Goal: Task Accomplishment & Management: Complete application form

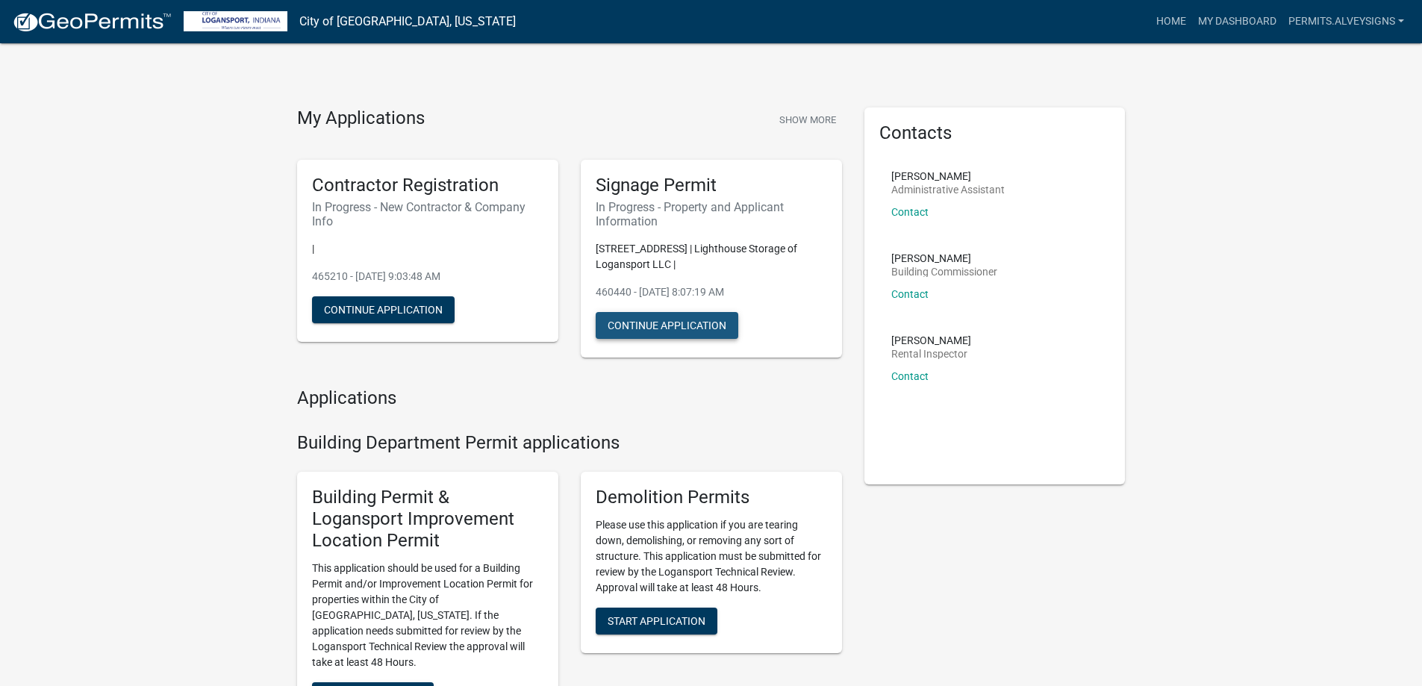
click at [705, 339] on button "Continue Application" at bounding box center [667, 325] width 143 height 27
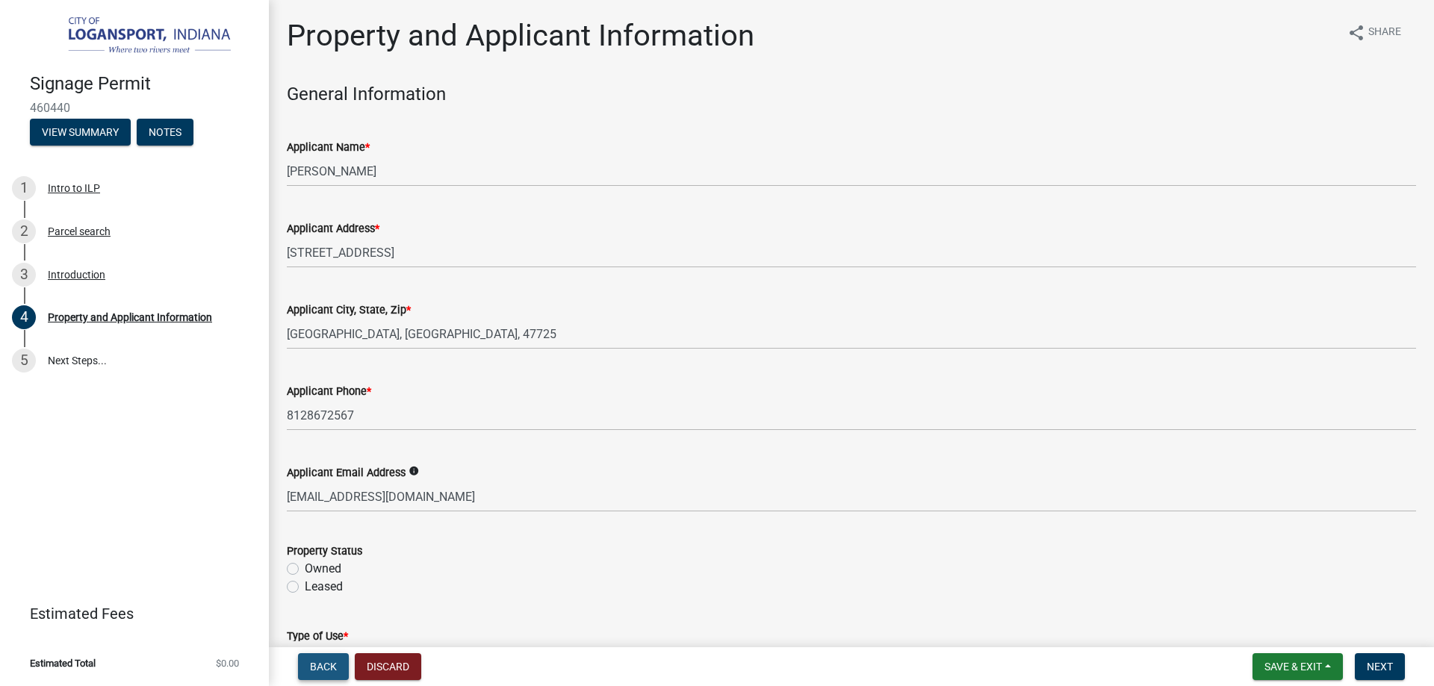
click at [332, 661] on span "Back" at bounding box center [323, 667] width 27 height 12
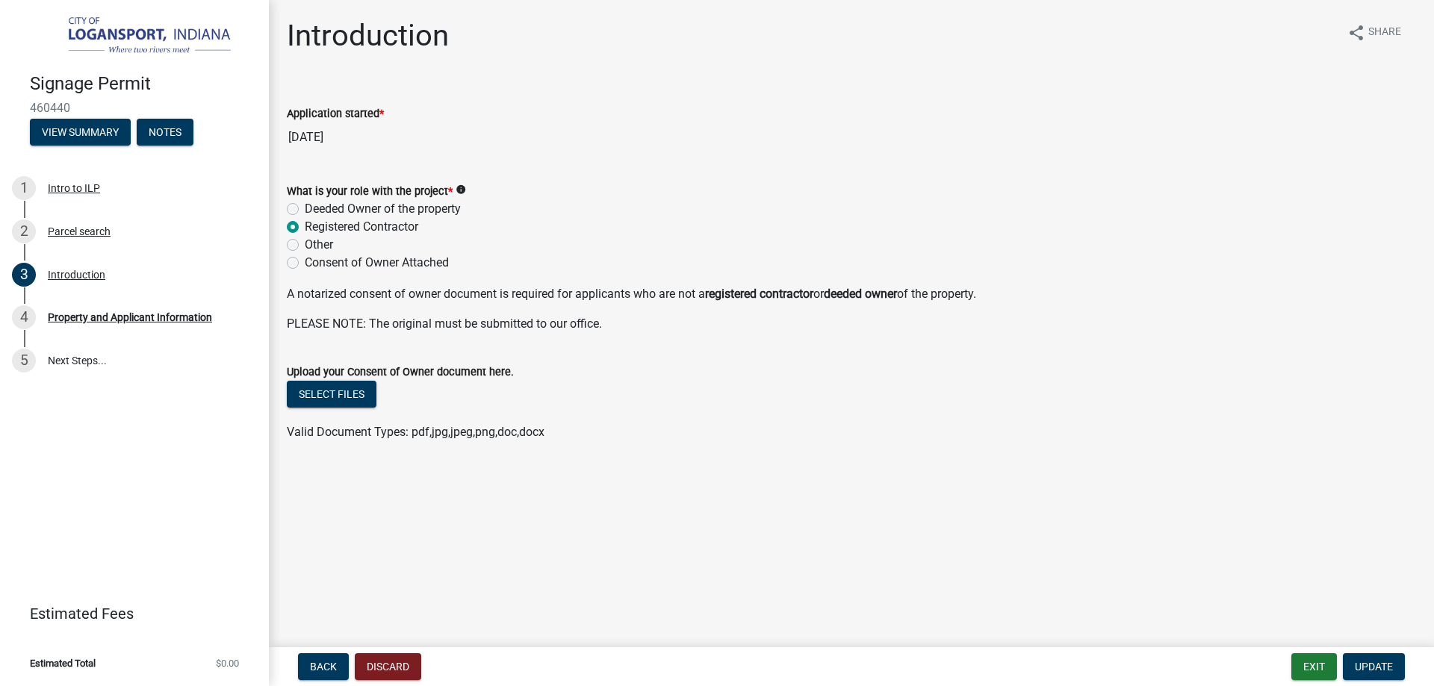
click at [316, 272] on label "Consent of Owner Attached" at bounding box center [377, 263] width 144 height 18
click at [314, 264] on input "Consent of Owner Attached" at bounding box center [310, 259] width 10 height 10
radio input "true"
click at [1278, 218] on div "Deeded Owner of the property" at bounding box center [851, 209] width 1129 height 18
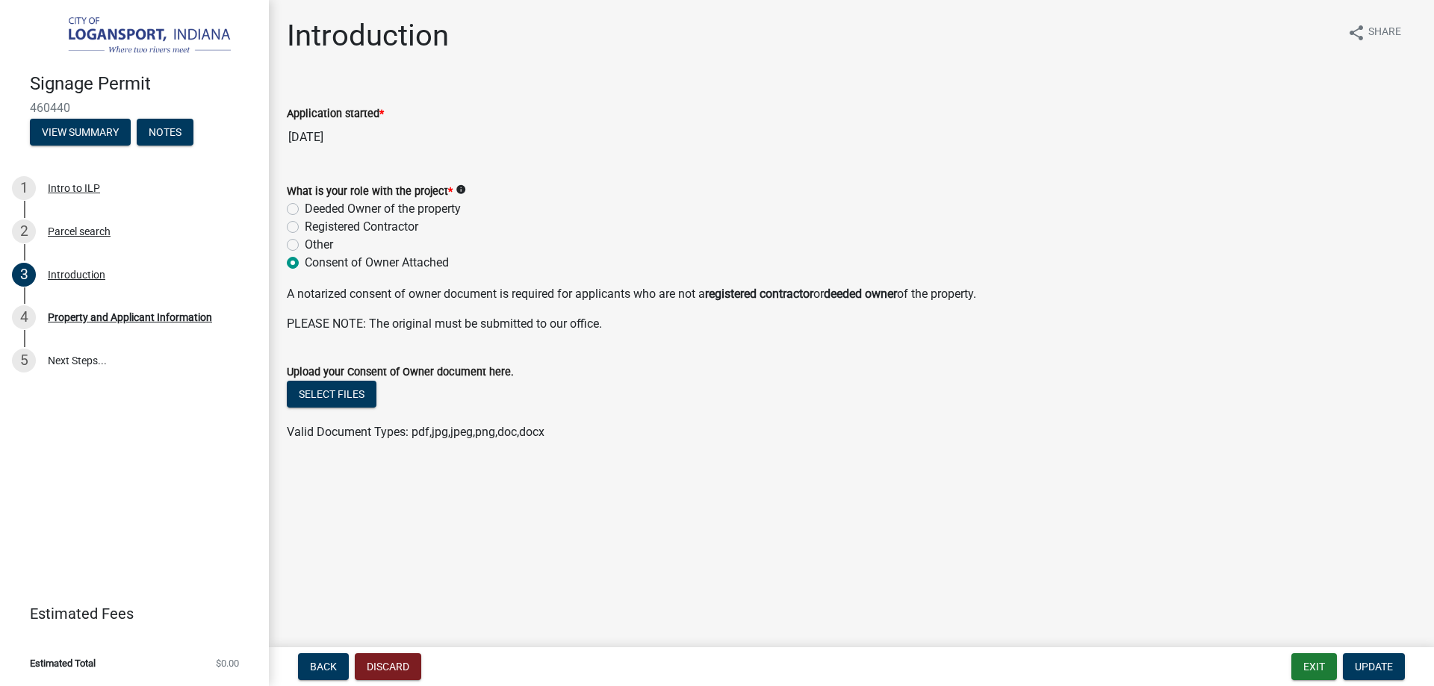
click at [828, 218] on div "Deeded Owner of the property" at bounding box center [851, 209] width 1129 height 18
click at [358, 164] on wm-data-entity-input "Application started * [DATE]" at bounding box center [851, 124] width 1129 height 81
click at [1291, 656] on button "Exit" at bounding box center [1314, 666] width 46 height 27
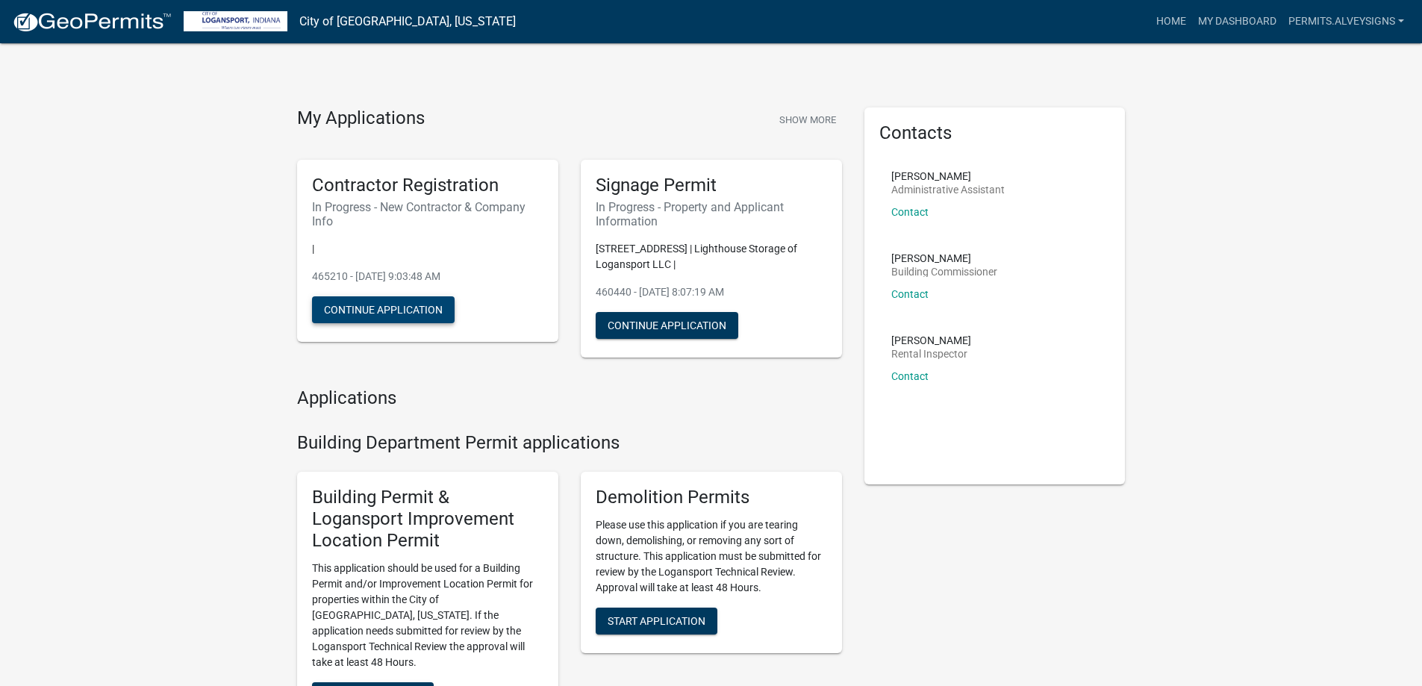
click at [391, 323] on button "Continue Application" at bounding box center [383, 309] width 143 height 27
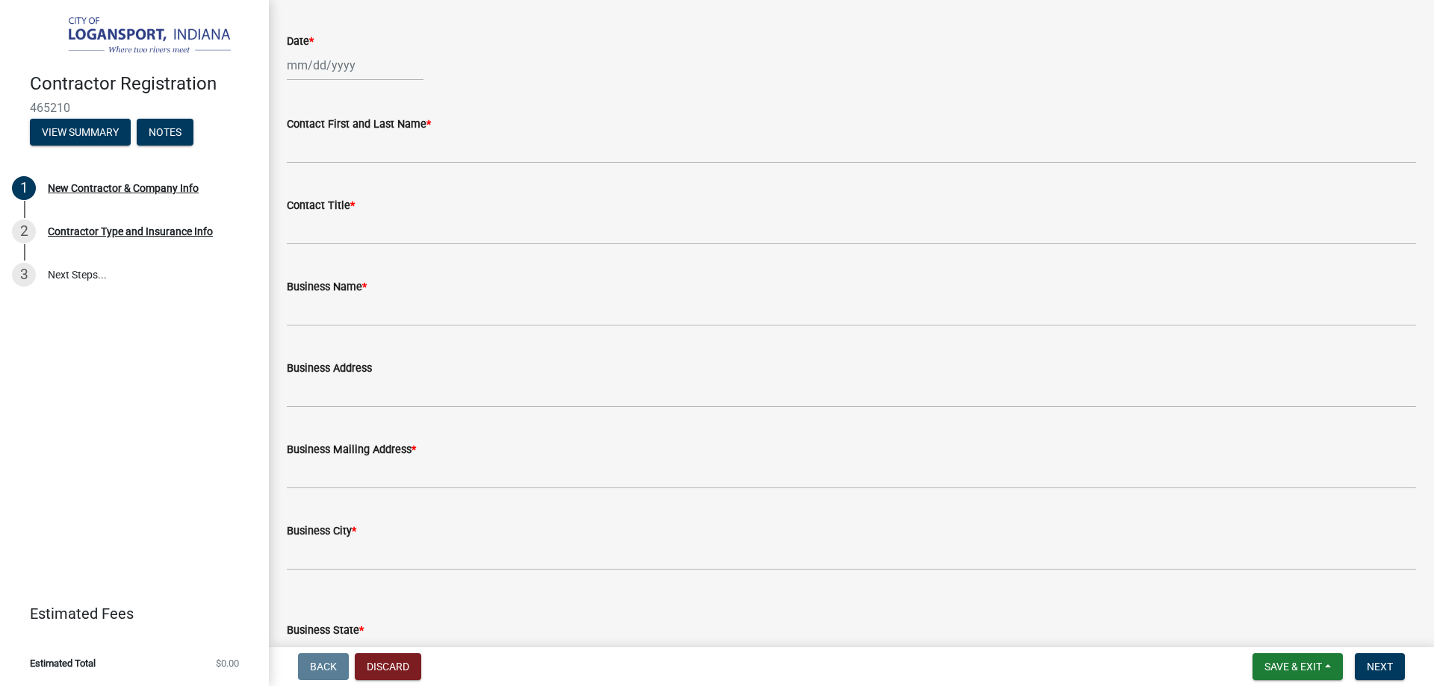
scroll to position [373, 0]
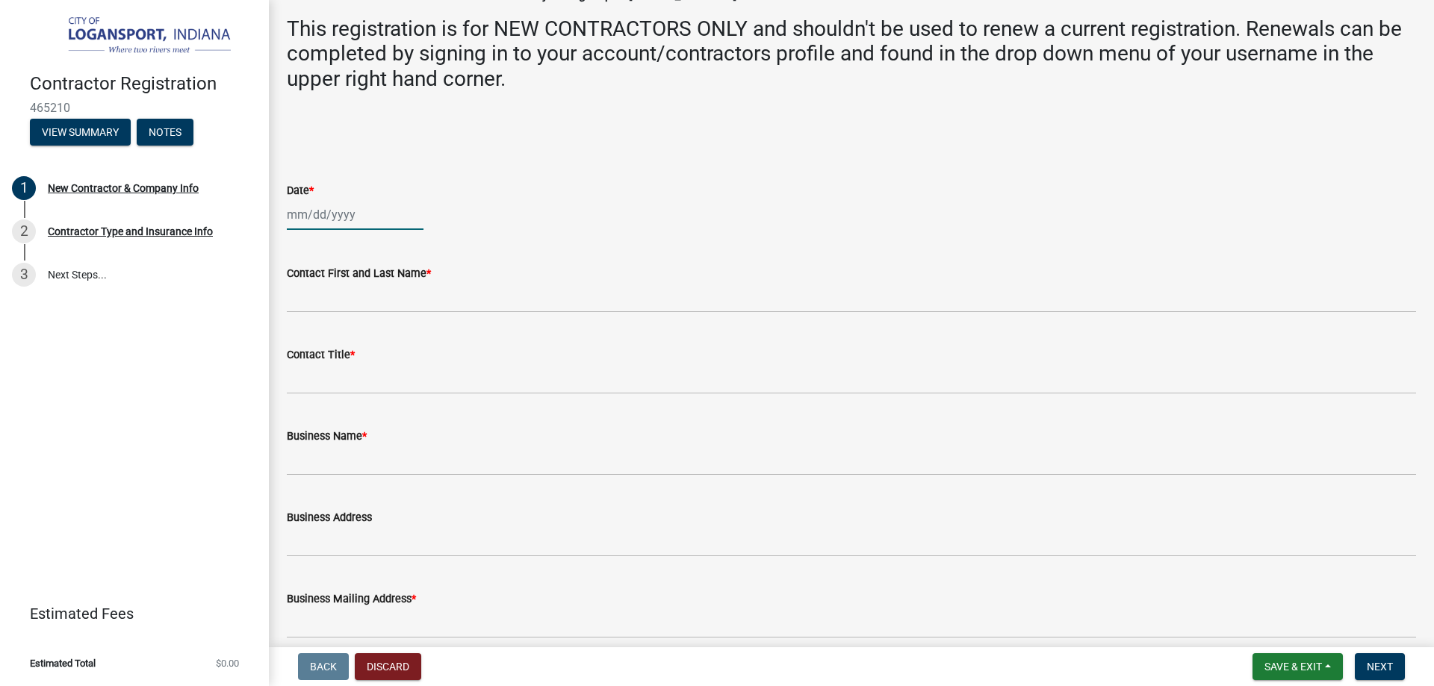
click at [308, 230] on div at bounding box center [355, 214] width 137 height 31
select select "8"
select select "2025"
click at [304, 395] on div "18" at bounding box center [302, 383] width 24 height 24
type input "[DATE]"
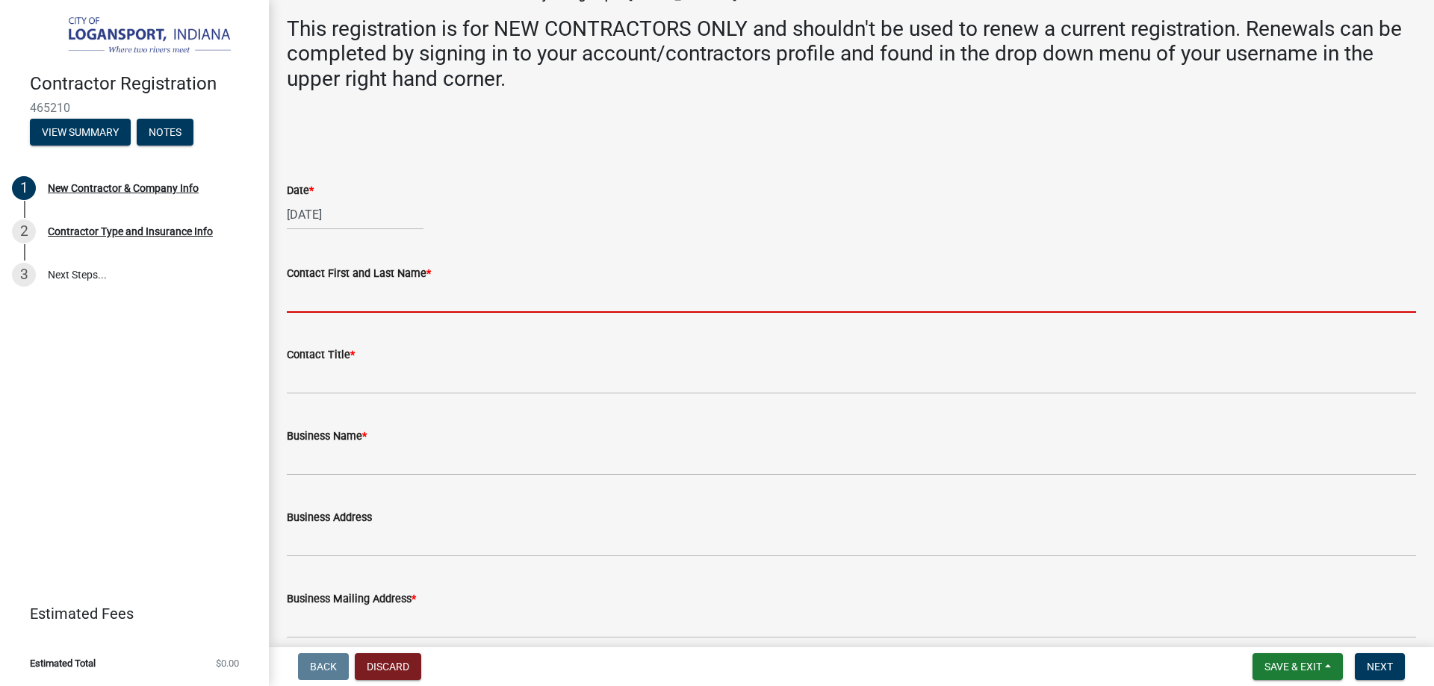
click at [346, 313] on input "Contact First and Last Name *" at bounding box center [851, 297] width 1129 height 31
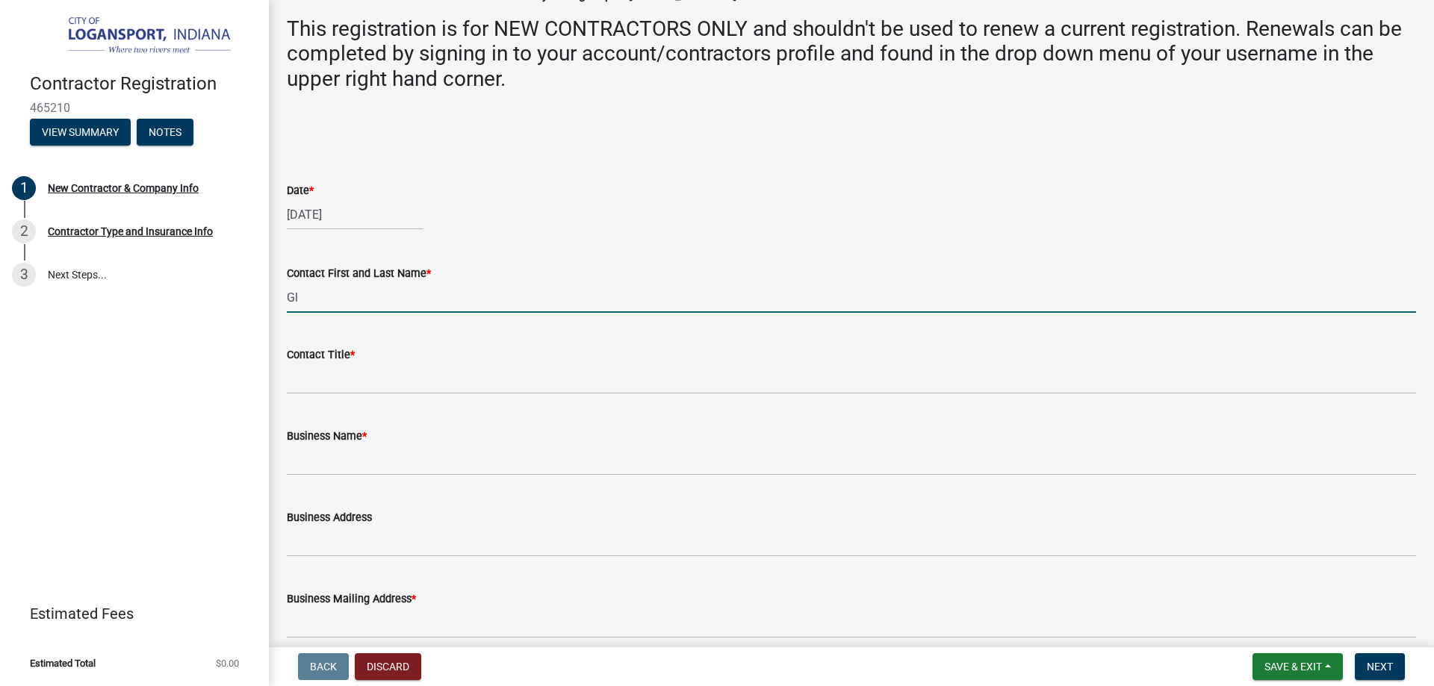
type input "G"
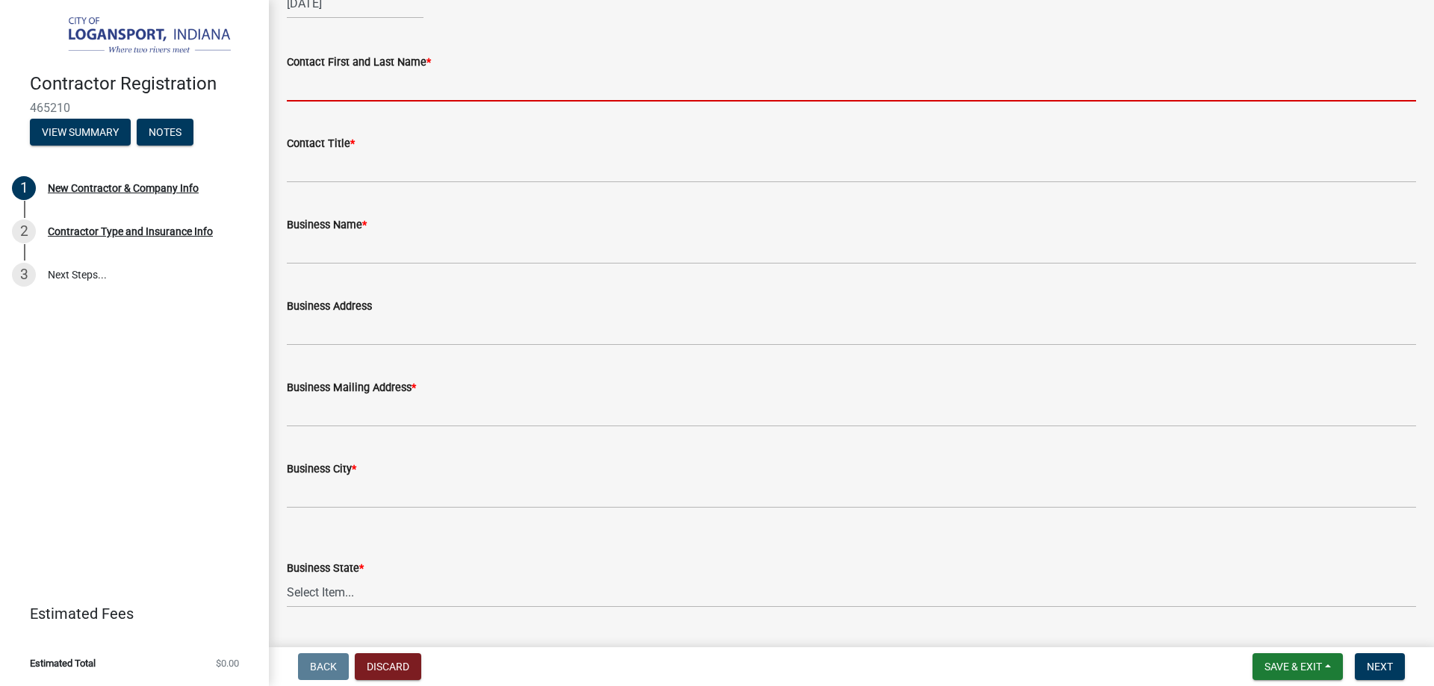
scroll to position [523, 0]
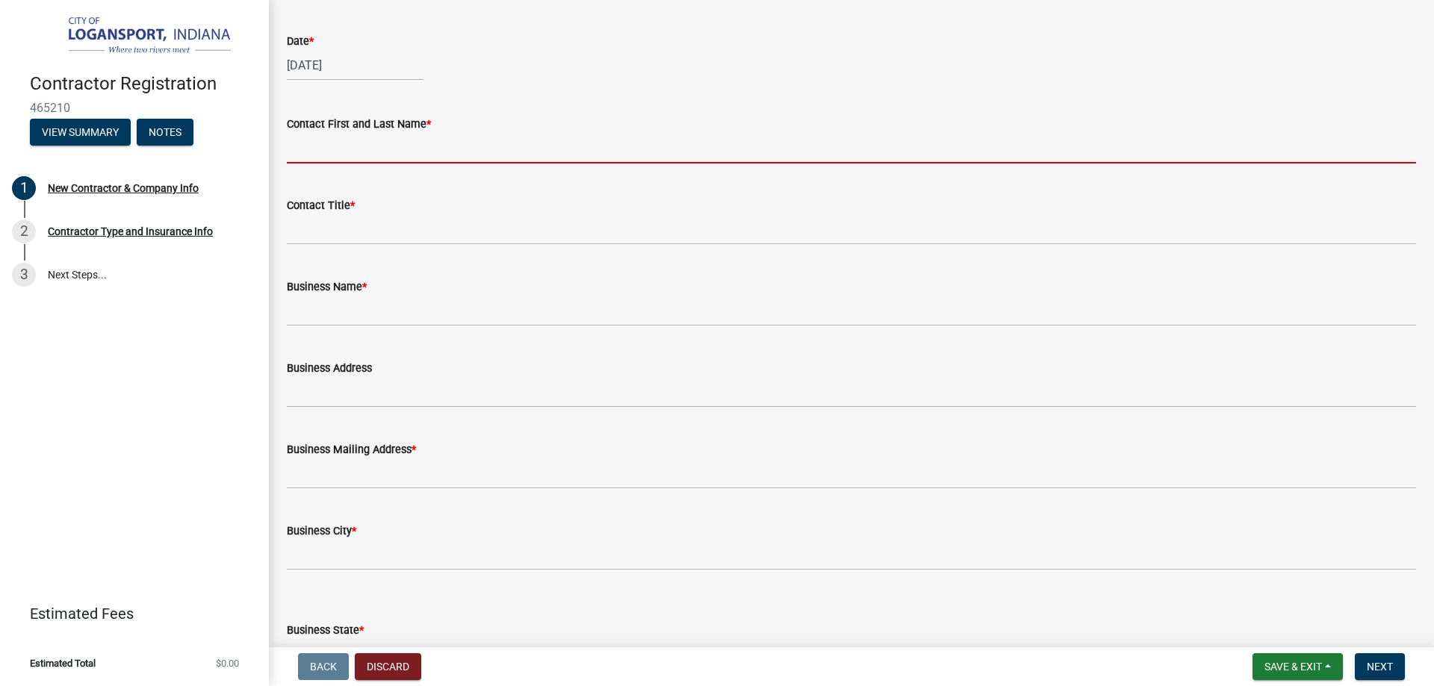
click at [331, 164] on input "Contact First and Last Name *" at bounding box center [851, 148] width 1129 height 31
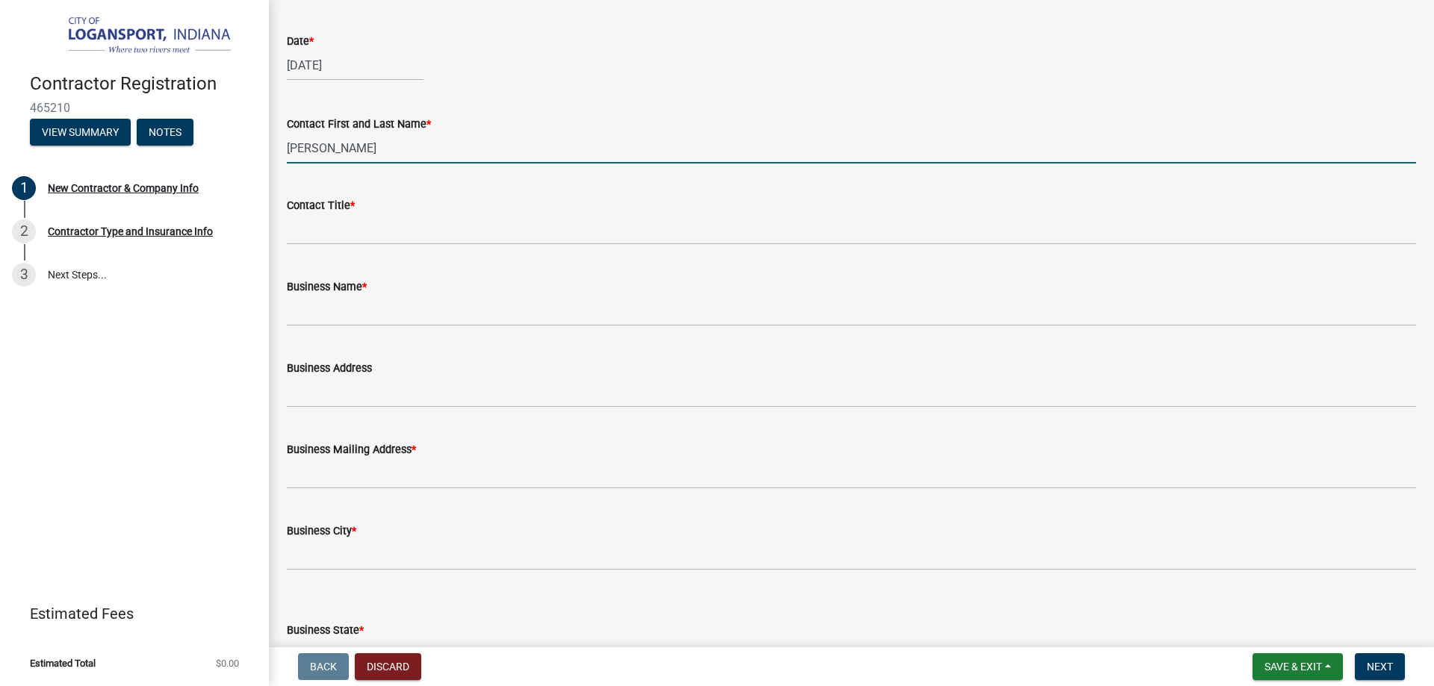
type input "[PERSON_NAME]"
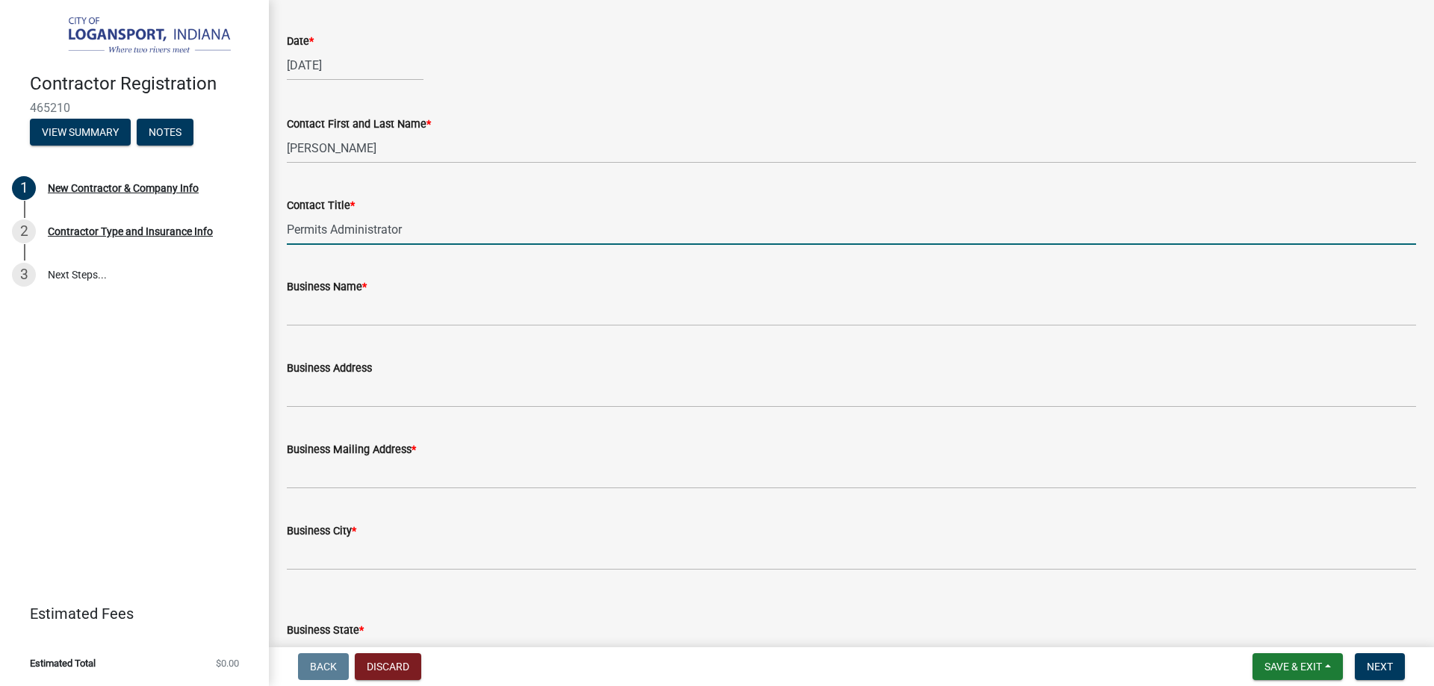
type input "Permits Administrator"
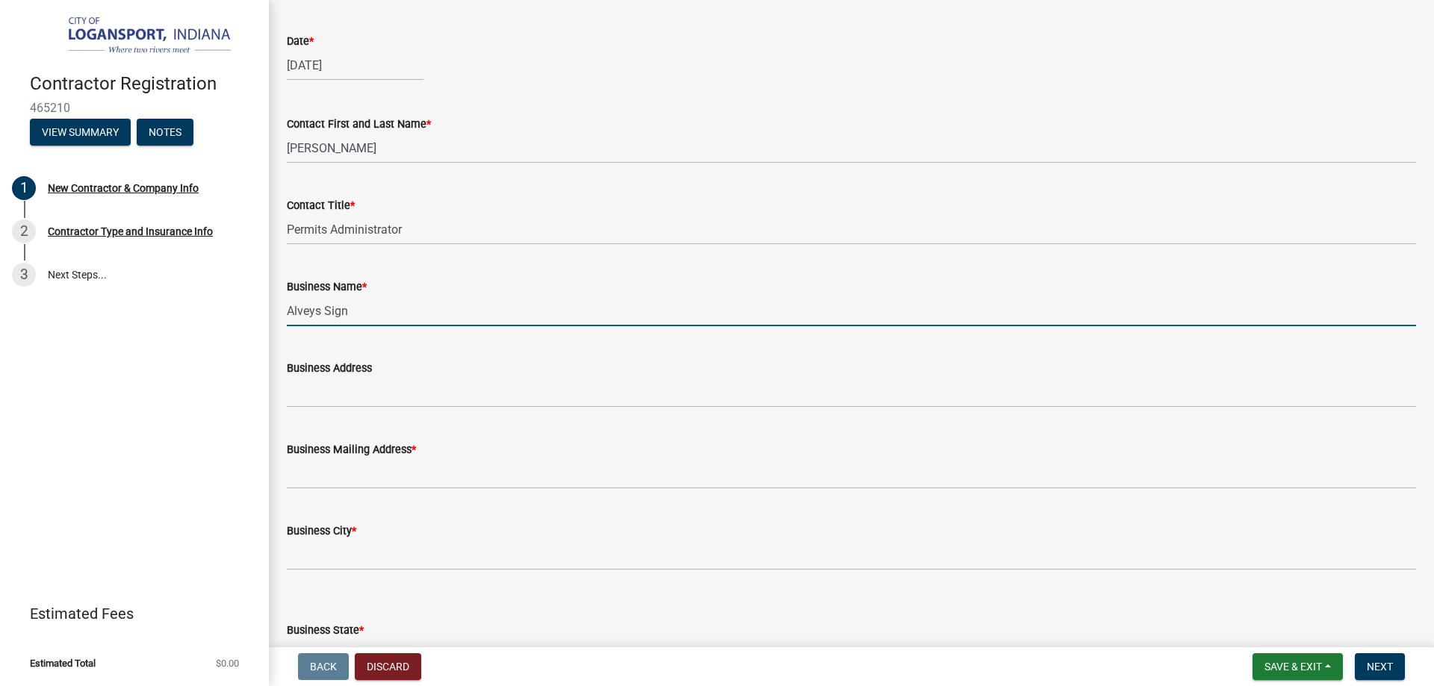
type input "Alveys Sign"
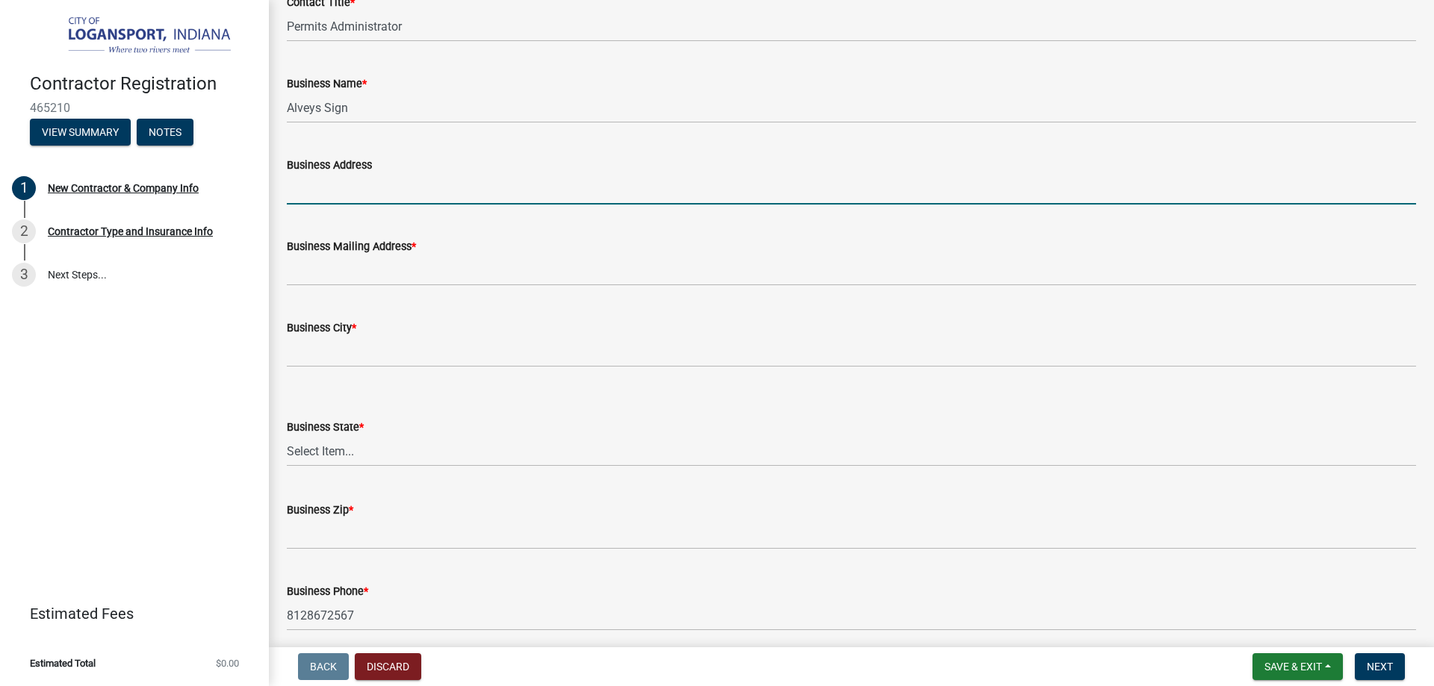
scroll to position [747, 0]
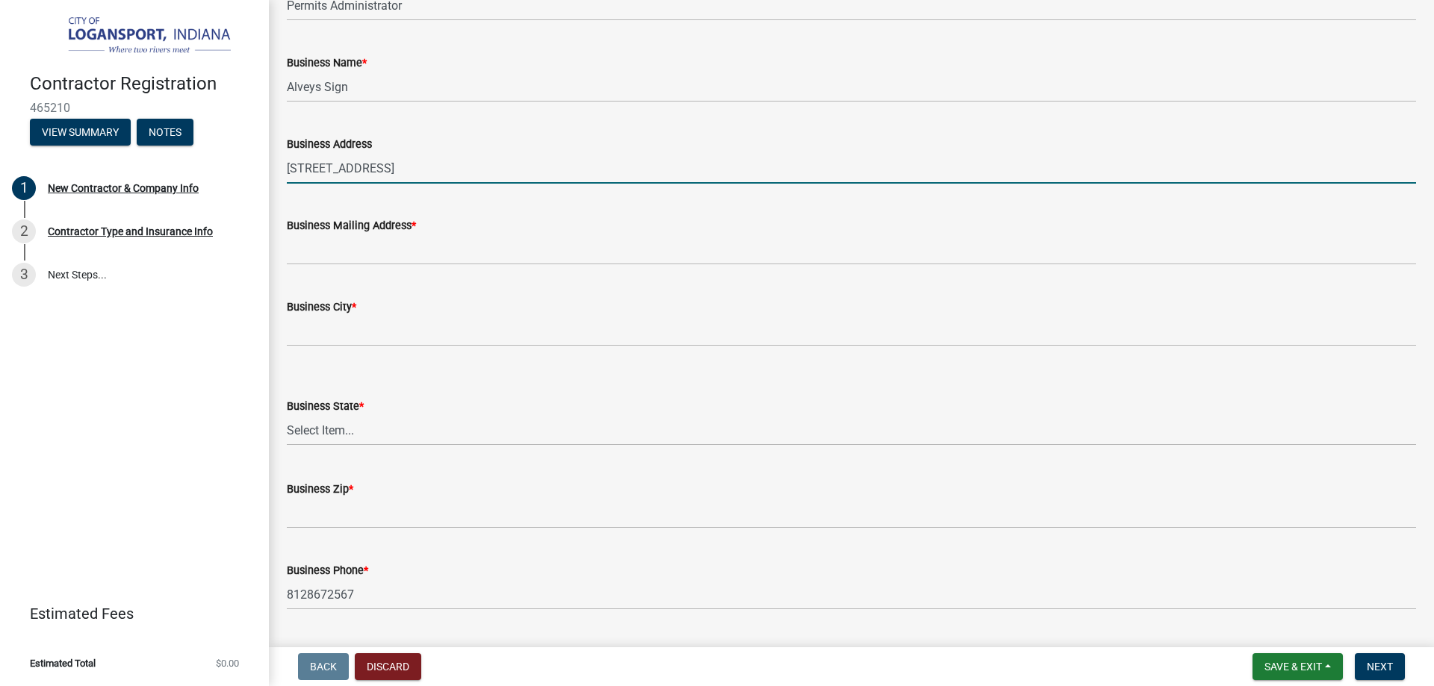
paste input "The consent letter shows the city that we are applying for a sign permit for Li…"
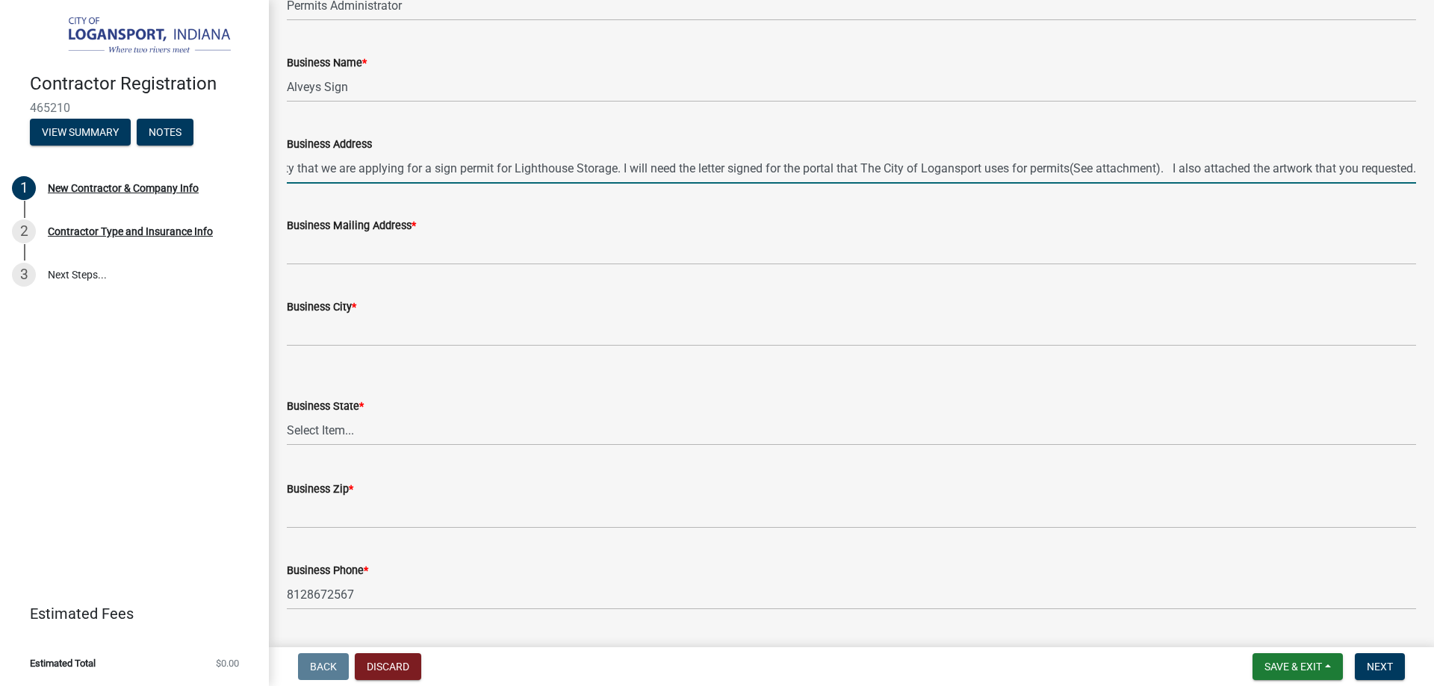
scroll to position [0, 0]
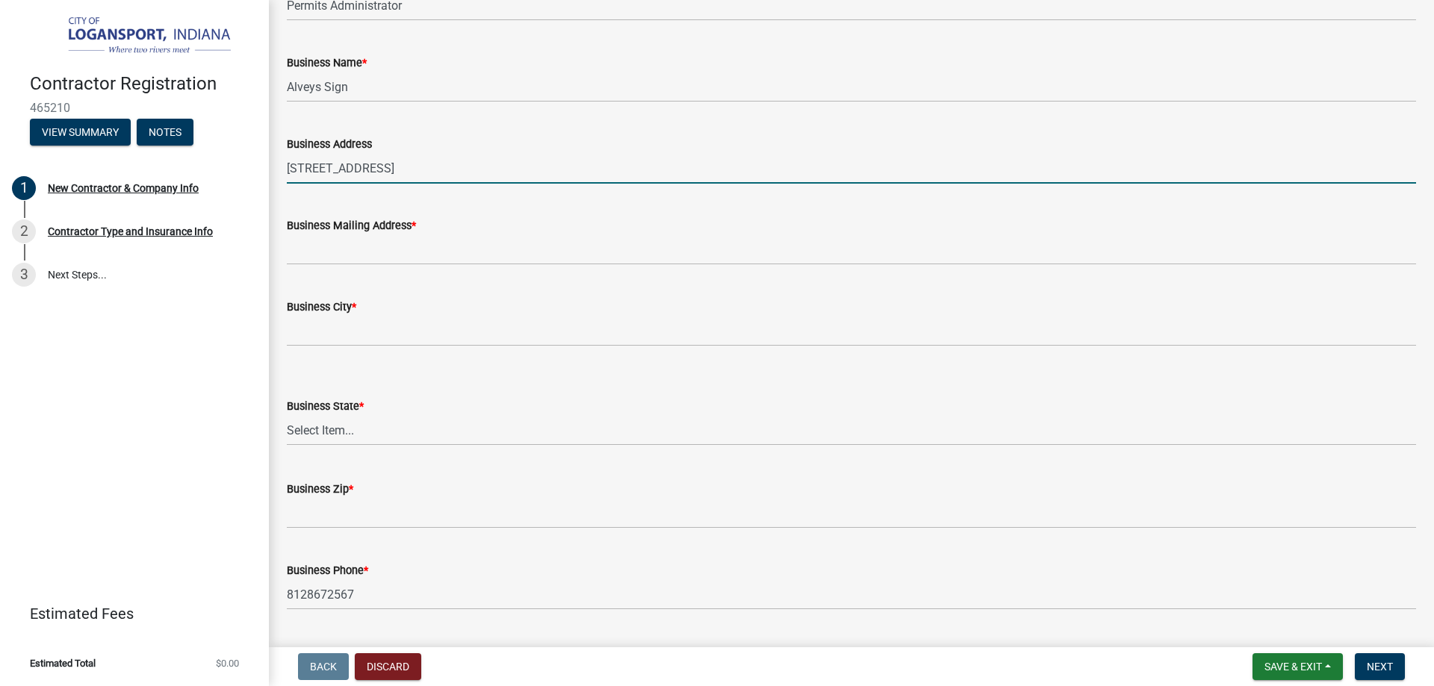
type input "[STREET_ADDRESS]"
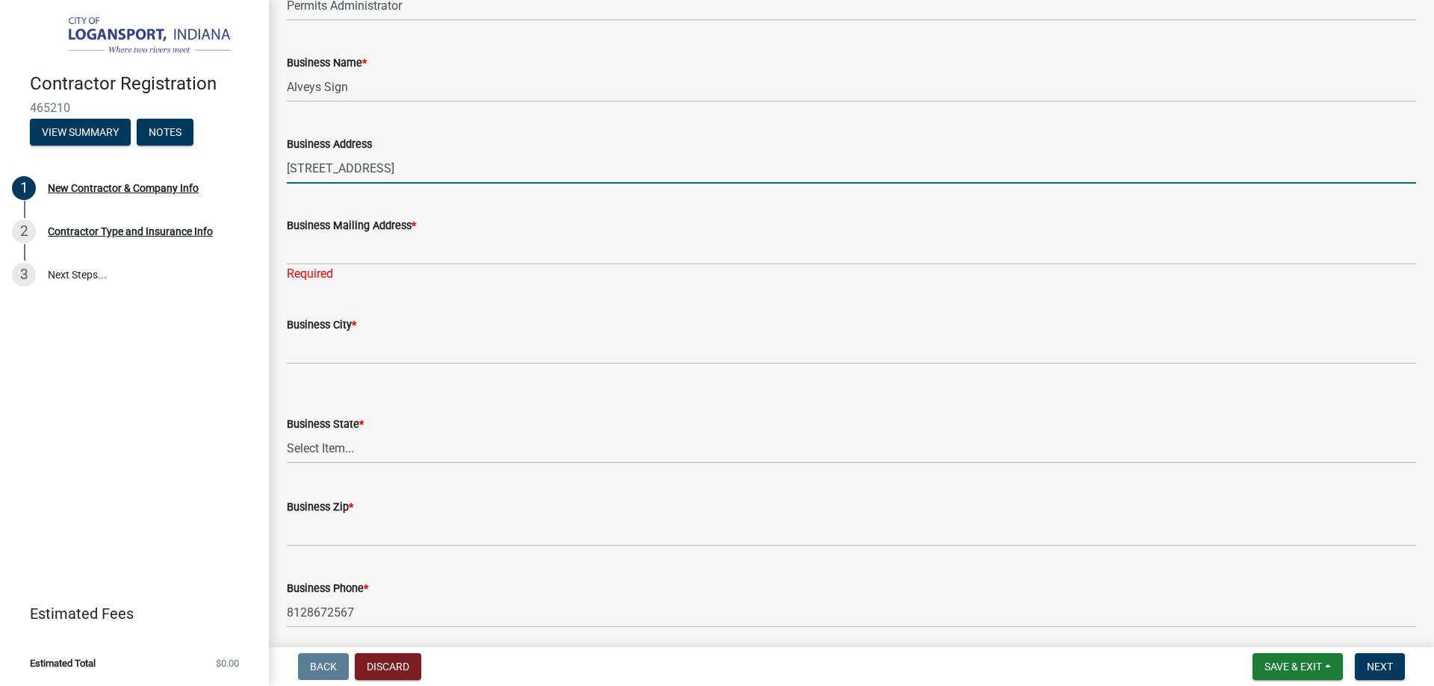
drag, startPoint x: 434, startPoint y: 401, endPoint x: 379, endPoint y: 398, distance: 54.6
click at [338, 184] on input "[STREET_ADDRESS]" at bounding box center [851, 168] width 1129 height 31
click at [446, 184] on input "[STREET_ADDRESS]" at bounding box center [851, 168] width 1129 height 31
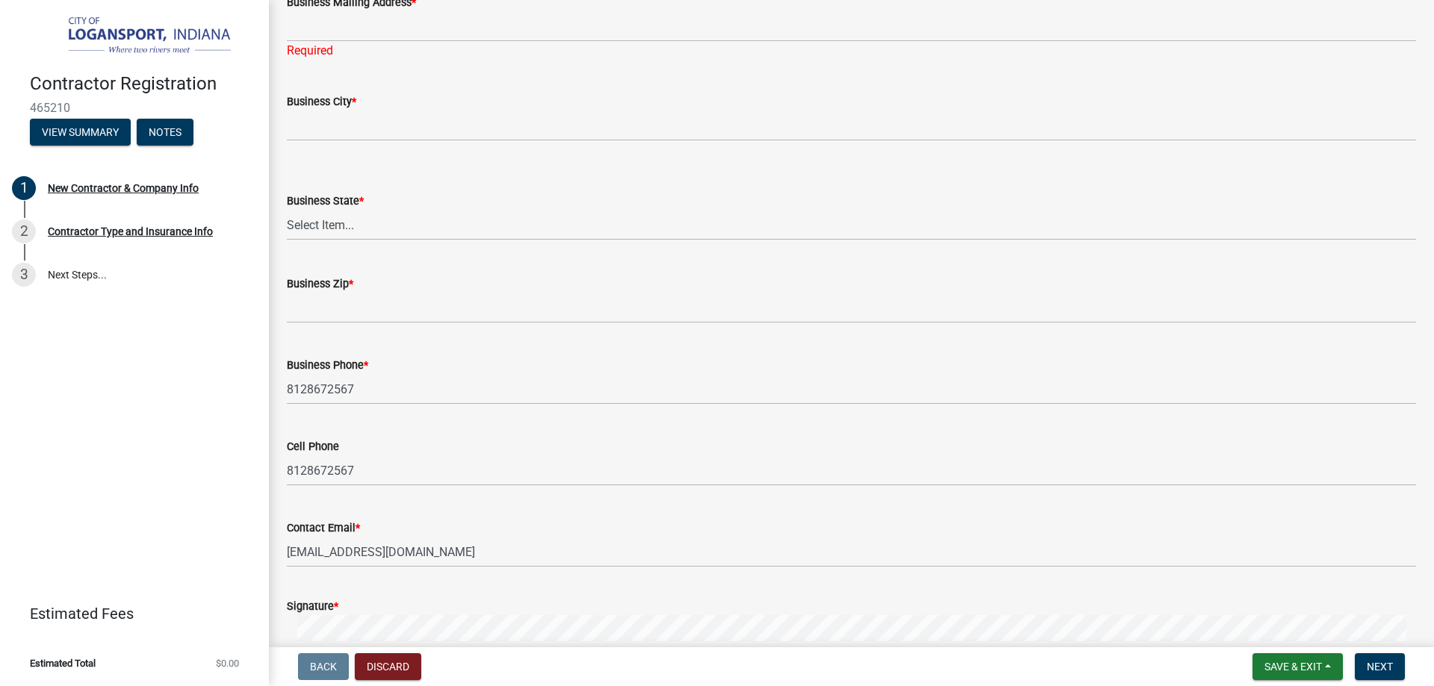
scroll to position [971, 0]
drag, startPoint x: 422, startPoint y: 167, endPoint x: 227, endPoint y: 167, distance: 194.9
click at [227, 165] on div "Contractor Registration 465210 View Summary Notes 1 New Contractor & Company In…" at bounding box center [717, 343] width 1434 height 686
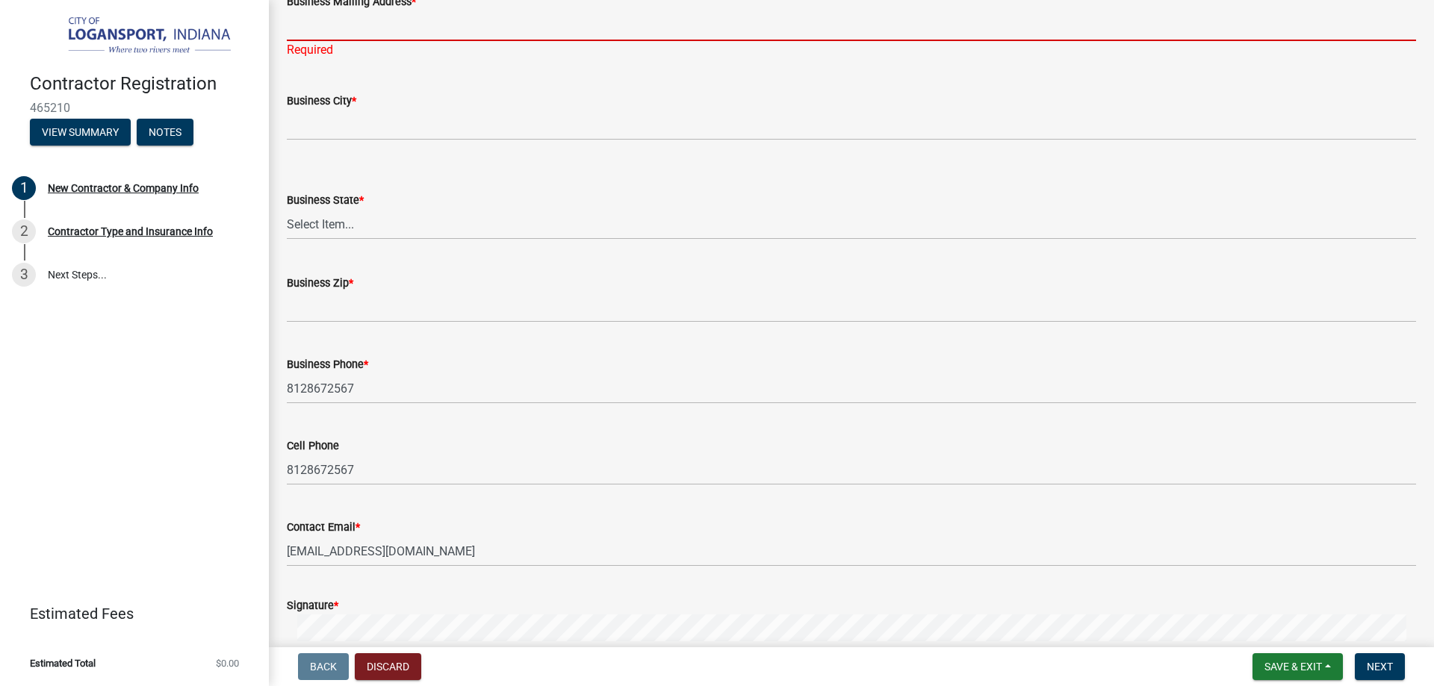
click at [502, 41] on input "Business Mailing Address *" at bounding box center [851, 25] width 1129 height 31
paste input "[STREET_ADDRESS]"
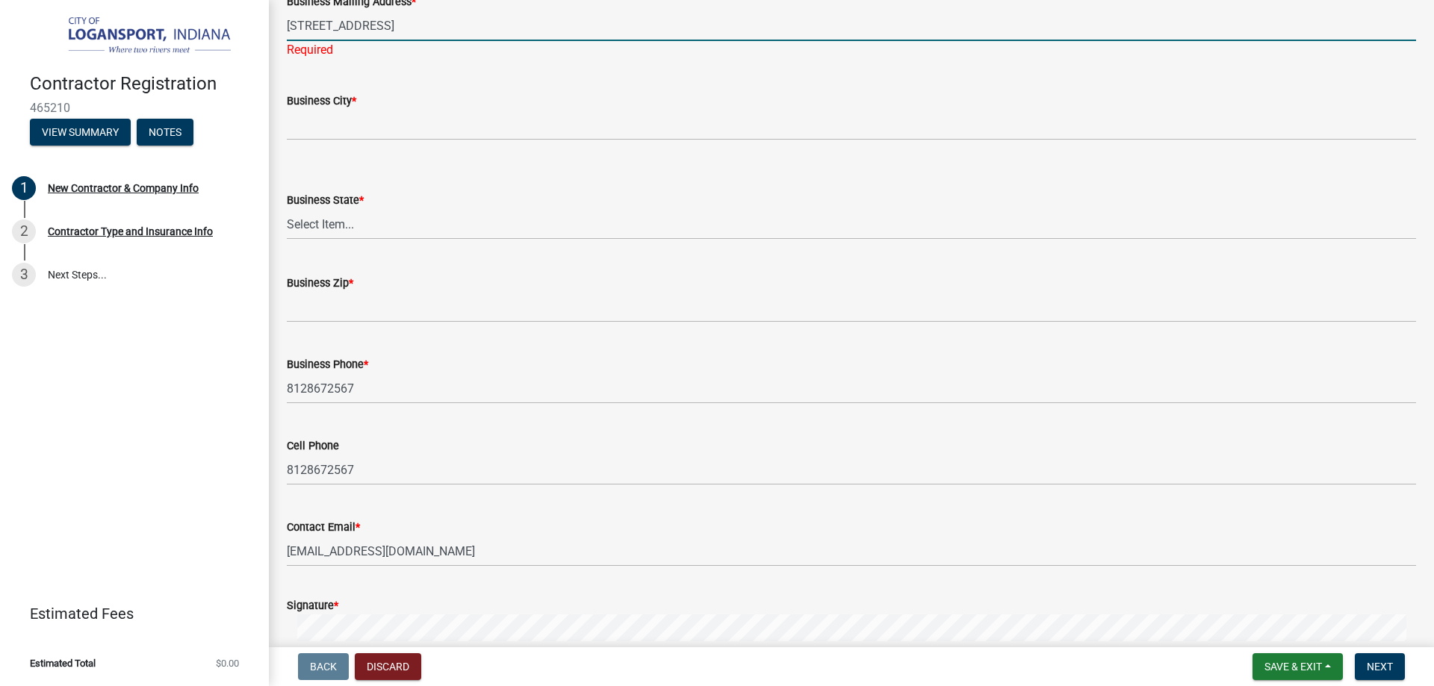
type input "[STREET_ADDRESS]"
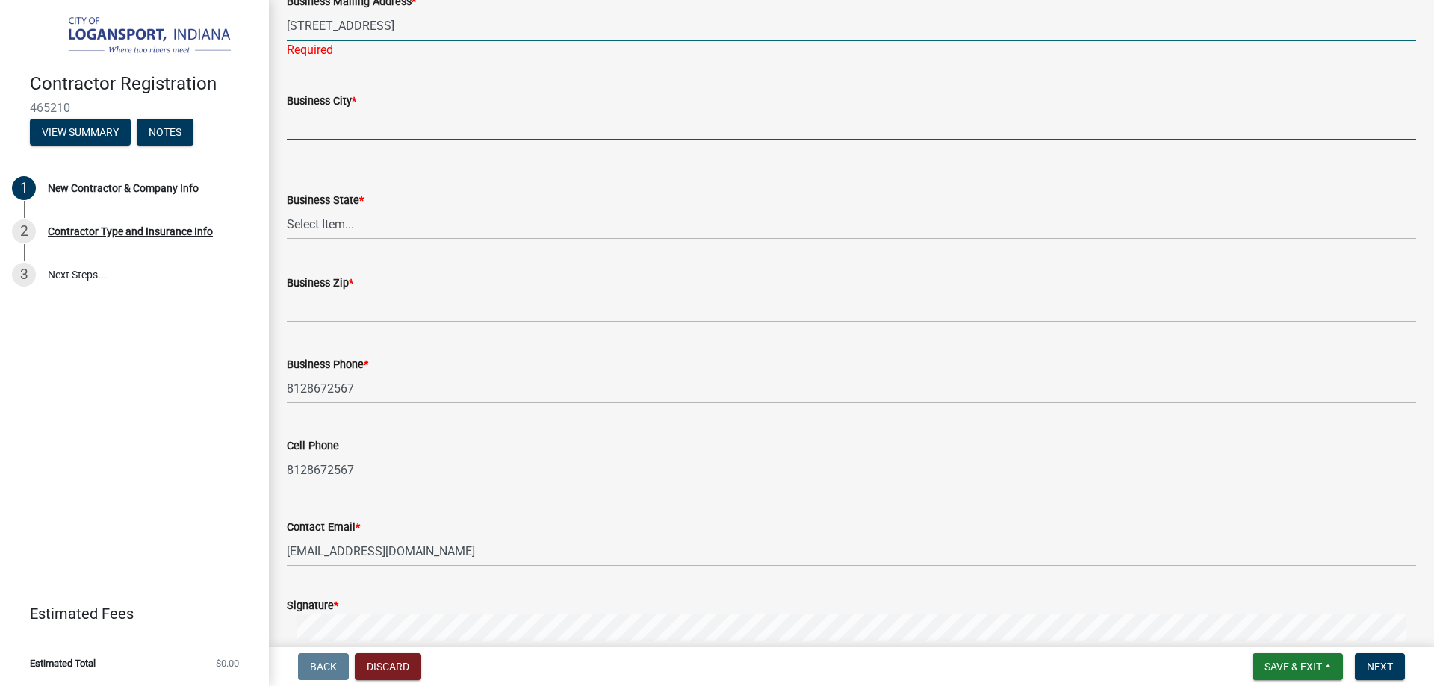
click at [357, 152] on wm-data-entity-input "Business City *" at bounding box center [851, 111] width 1129 height 81
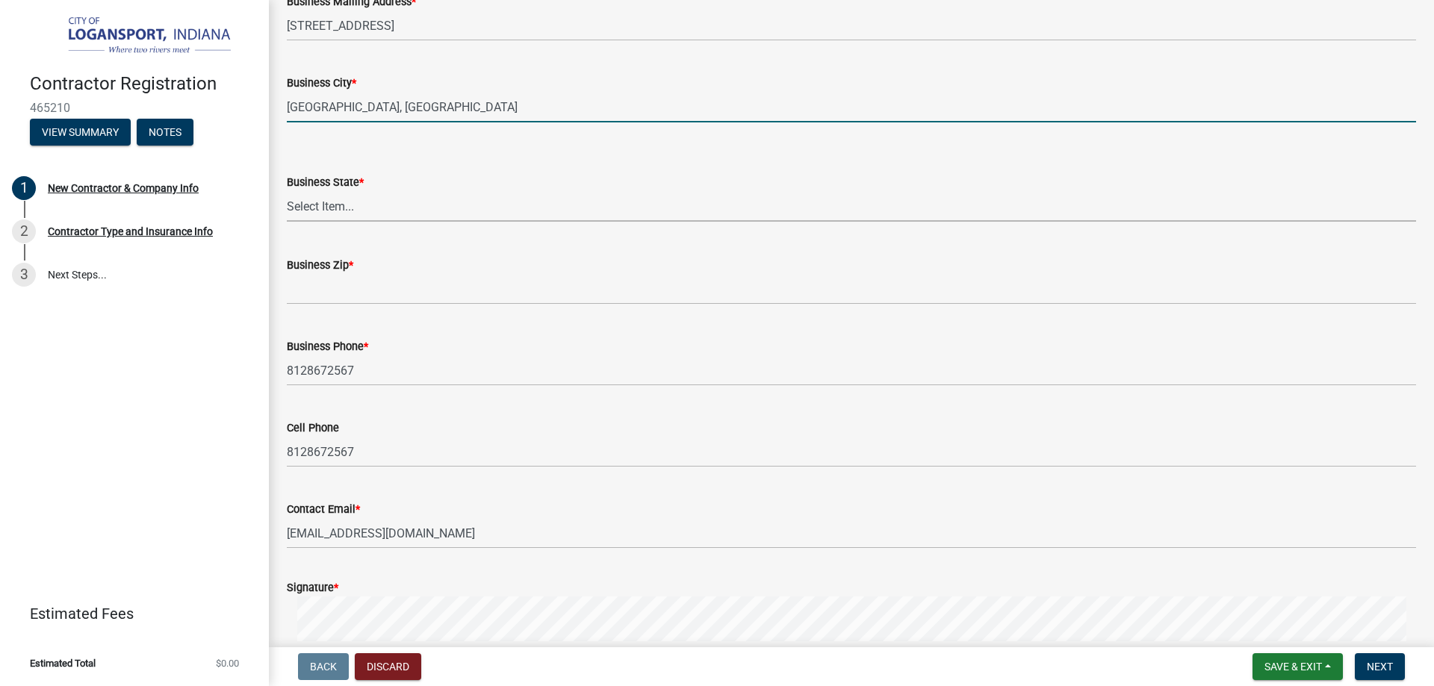
click at [400, 122] on input "[GEOGRAPHIC_DATA], [GEOGRAPHIC_DATA]" at bounding box center [851, 107] width 1129 height 31
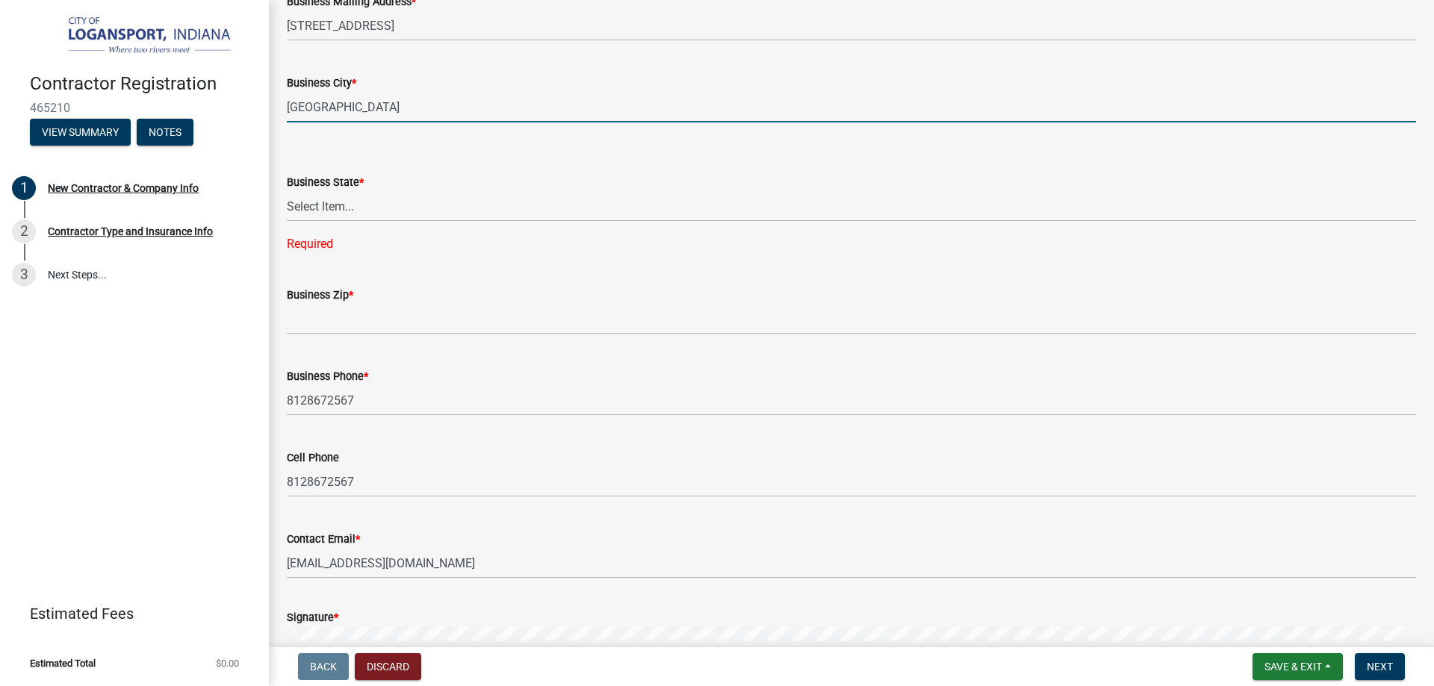
type input "[GEOGRAPHIC_DATA]"
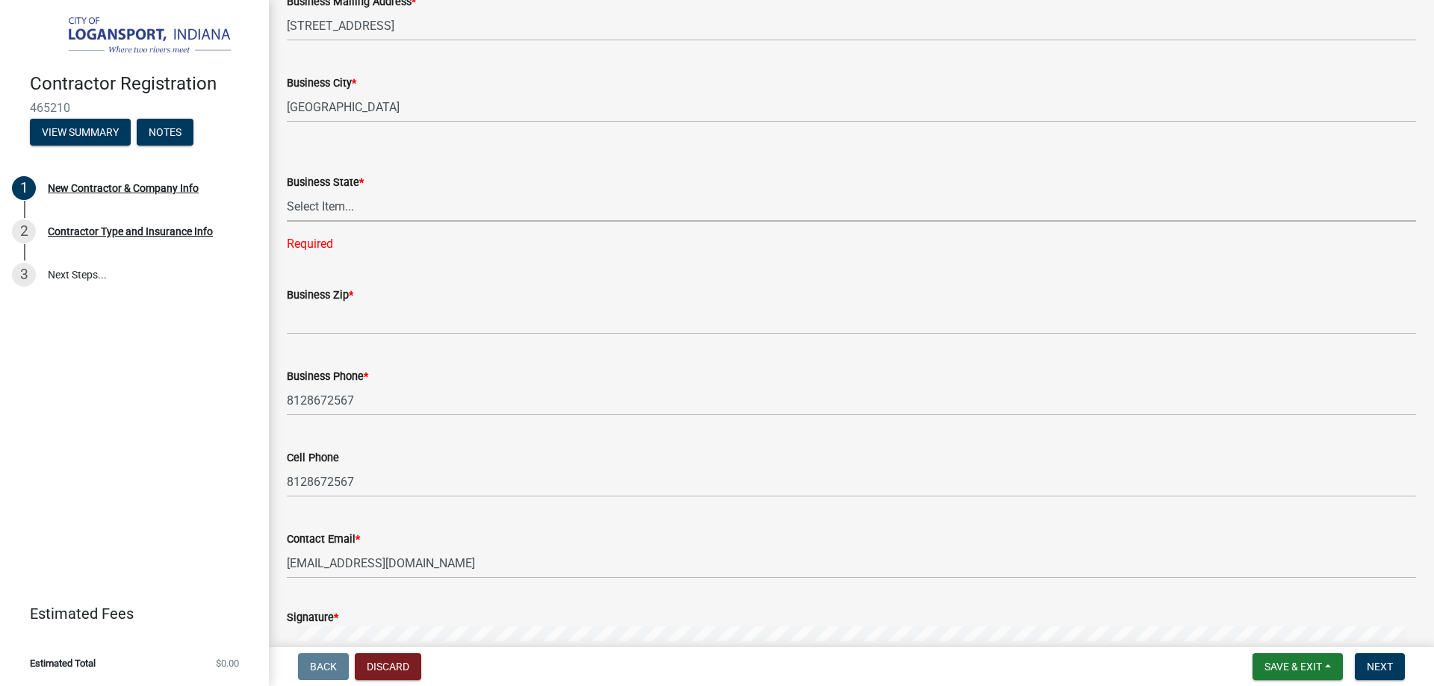
click at [379, 222] on select "Select Item... [US_STATE] [US_STATE] [US_STATE] [US_STATE] [US_STATE] [US_STATE…" at bounding box center [851, 206] width 1129 height 31
select select "IN"
click at [291, 222] on select "Select Item... [US_STATE] [US_STATE] [US_STATE] [US_STATE] [US_STATE] [US_STATE…" at bounding box center [851, 206] width 1129 height 31
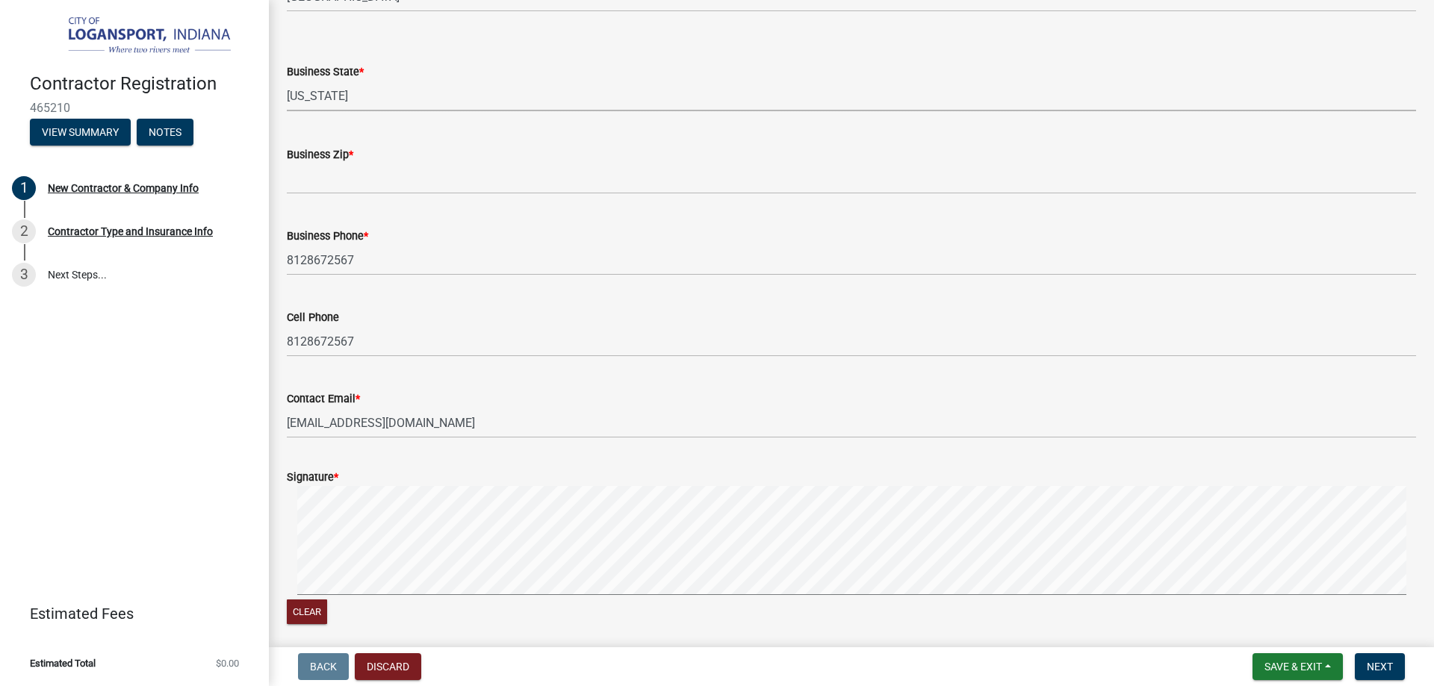
scroll to position [1269, 0]
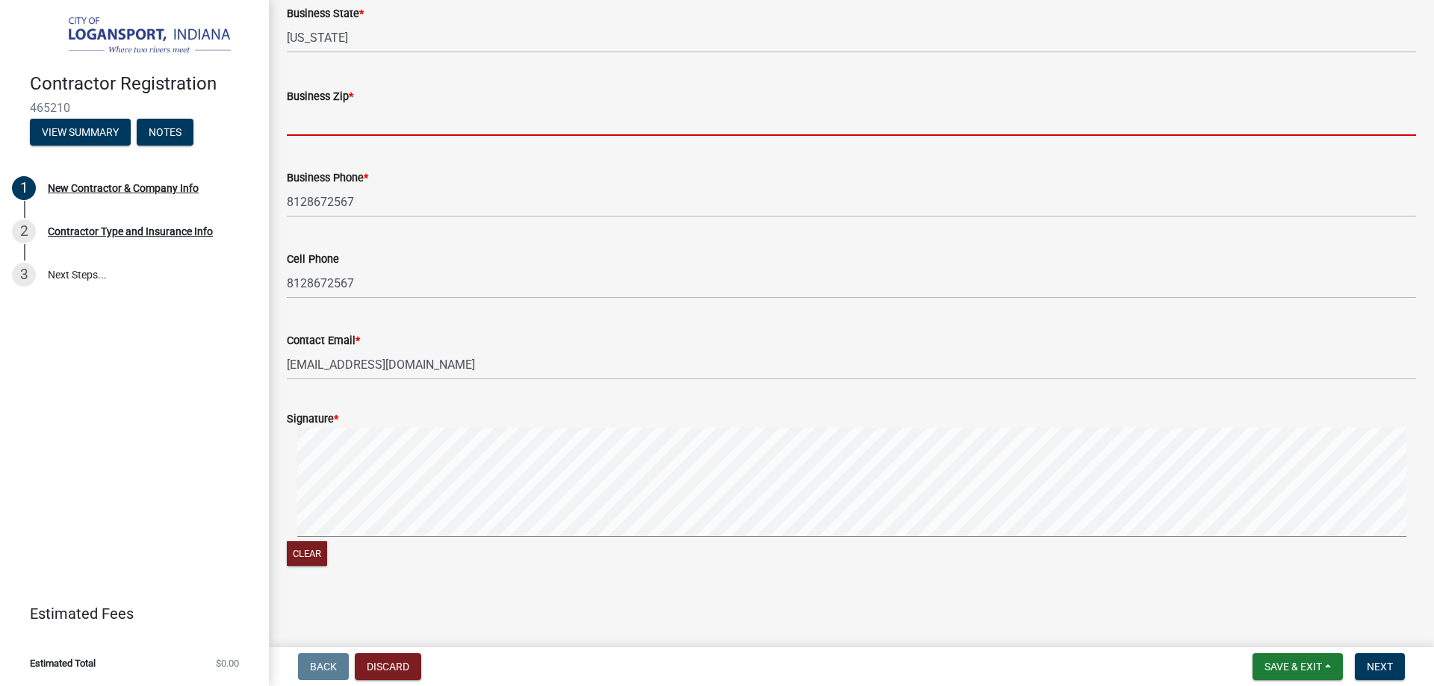
click at [361, 136] on input "Business Zip *" at bounding box center [851, 120] width 1129 height 31
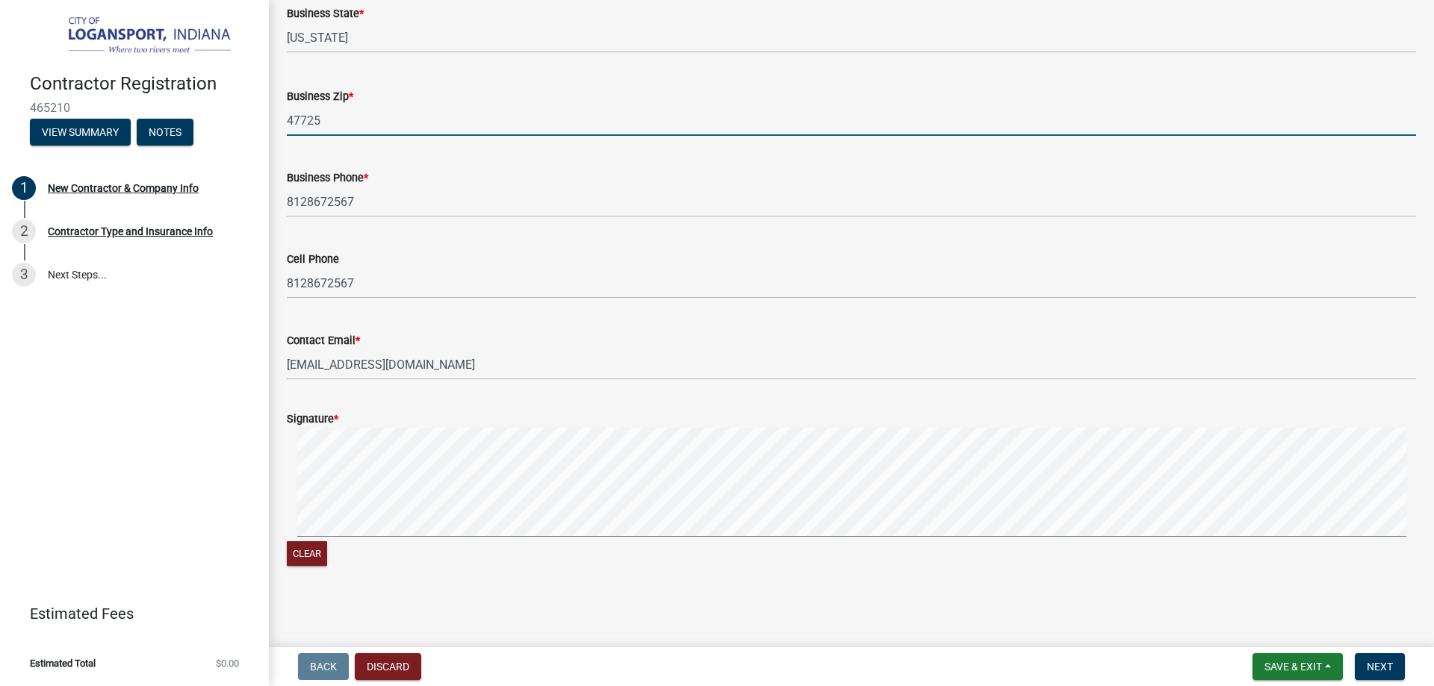
type input "47725"
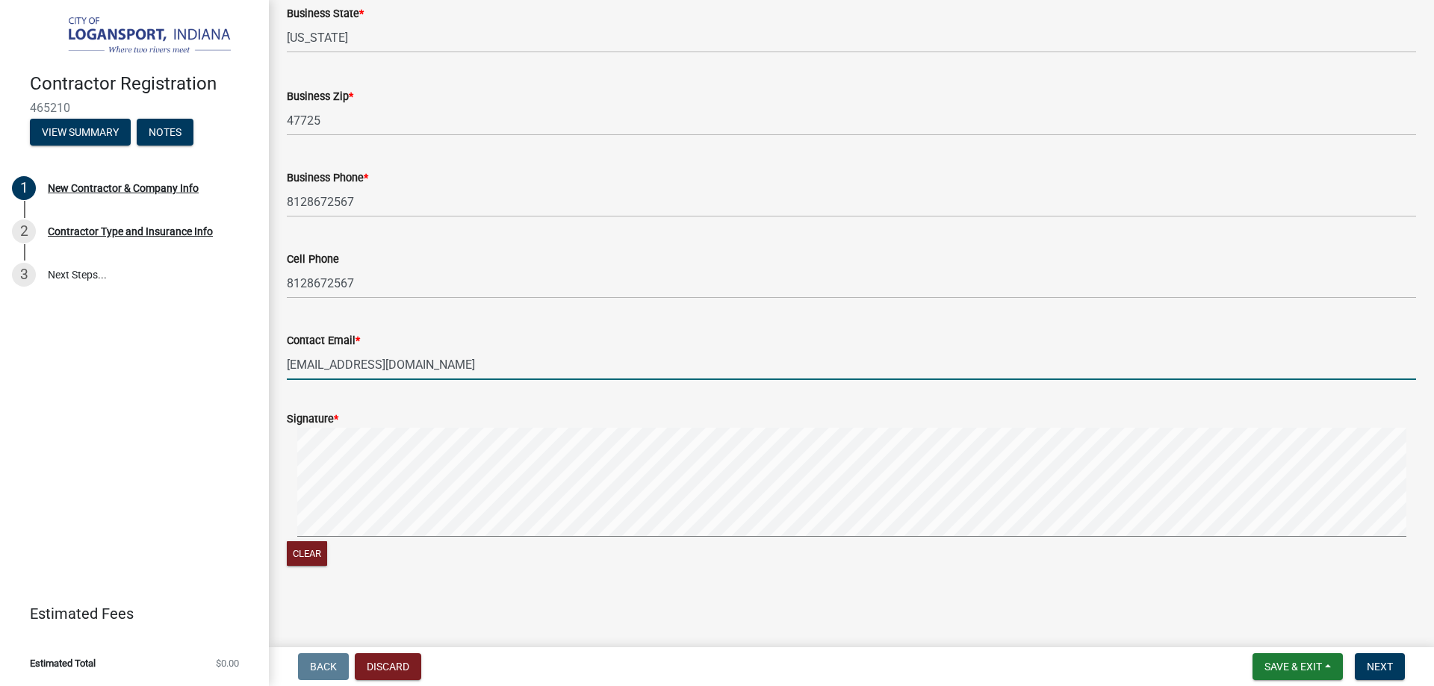
scroll to position [1540, 0]
click at [314, 550] on button "Clear" at bounding box center [307, 553] width 40 height 25
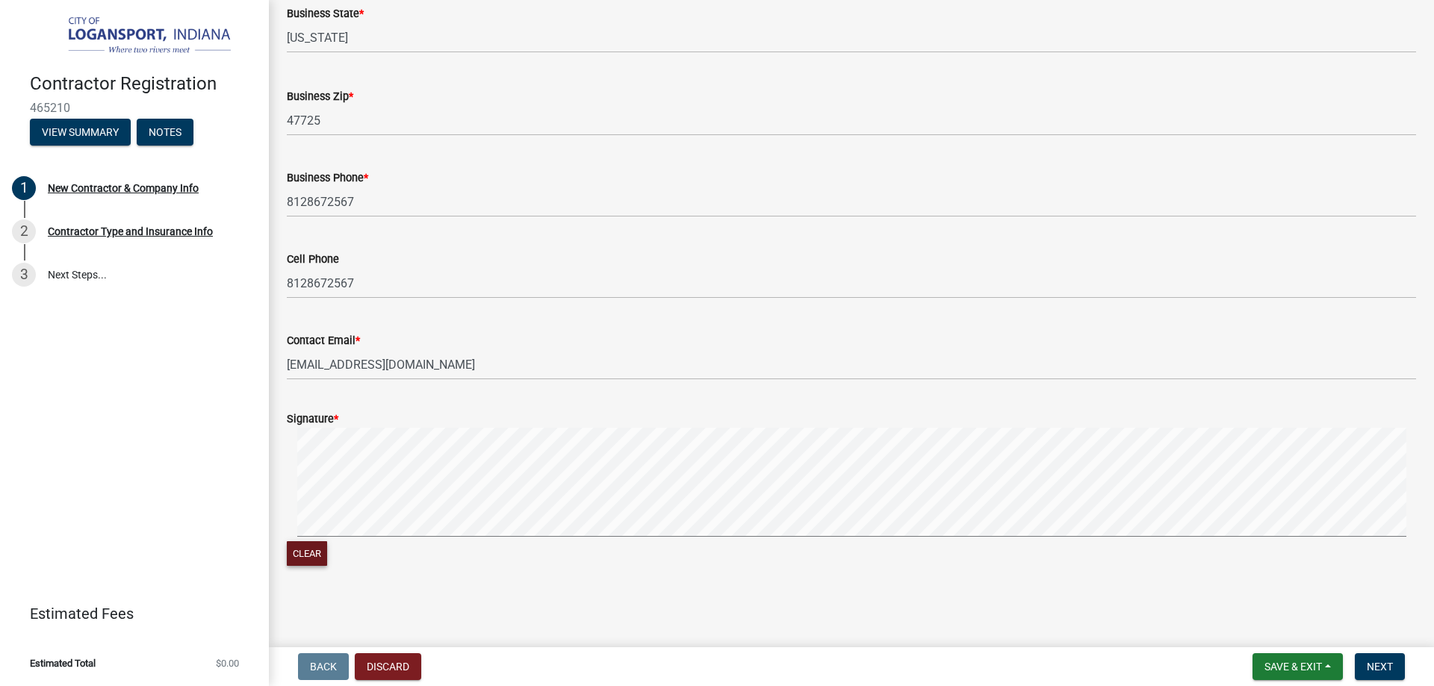
click at [352, 523] on signature-pad at bounding box center [851, 484] width 1129 height 113
click at [836, 414] on form "Signature * Clear" at bounding box center [851, 481] width 1129 height 178
click at [1357, 653] on button "Next" at bounding box center [1379, 666] width 50 height 27
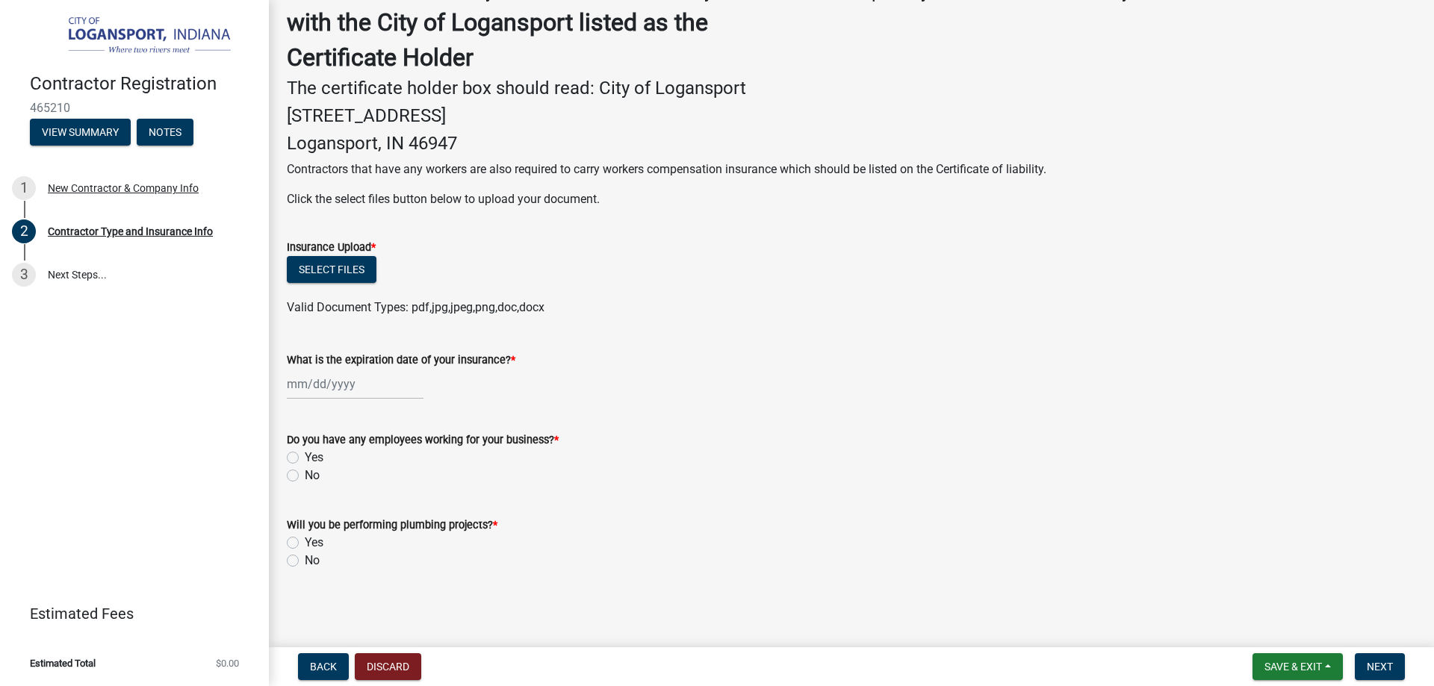
scroll to position [577, 0]
click at [305, 449] on label "Yes" at bounding box center [314, 458] width 19 height 18
click at [305, 449] on input "Yes" at bounding box center [310, 454] width 10 height 10
radio input "true"
click at [305, 553] on label "No" at bounding box center [312, 561] width 15 height 18
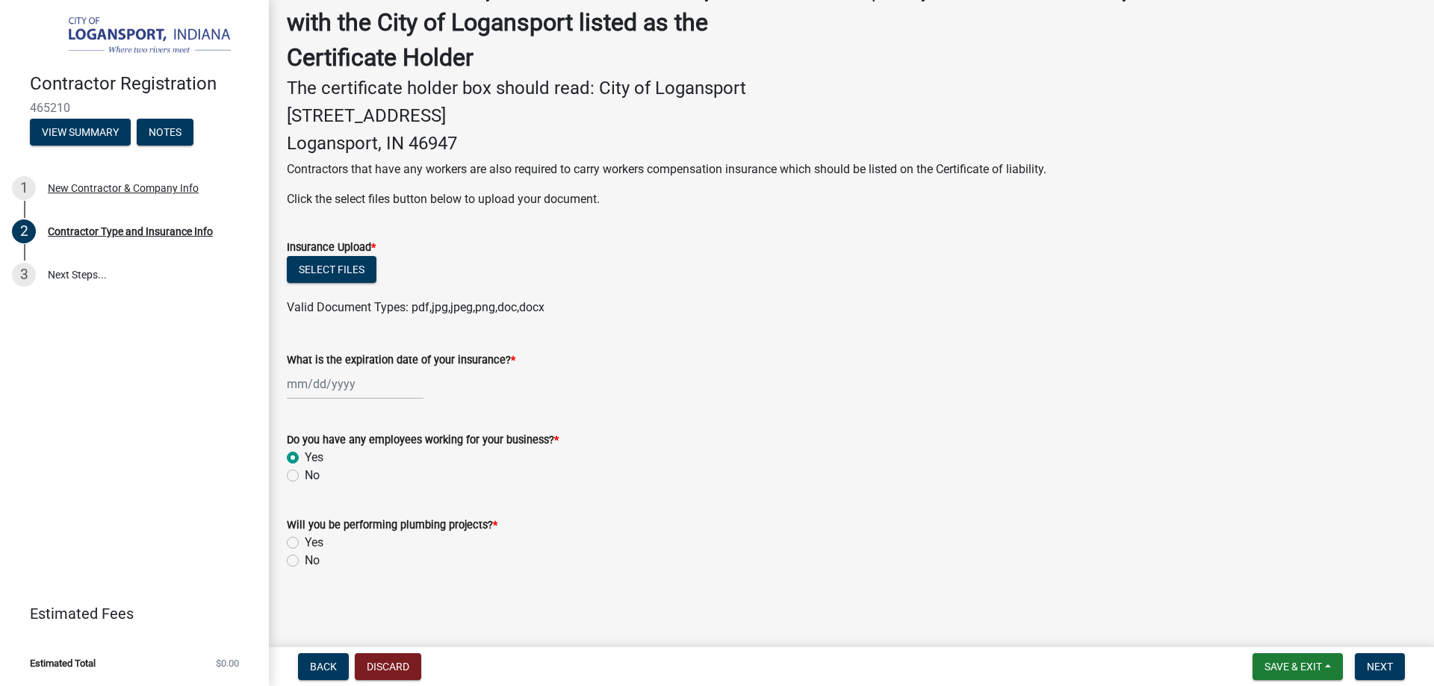
click at [305, 553] on input "No" at bounding box center [310, 557] width 10 height 10
radio input "true"
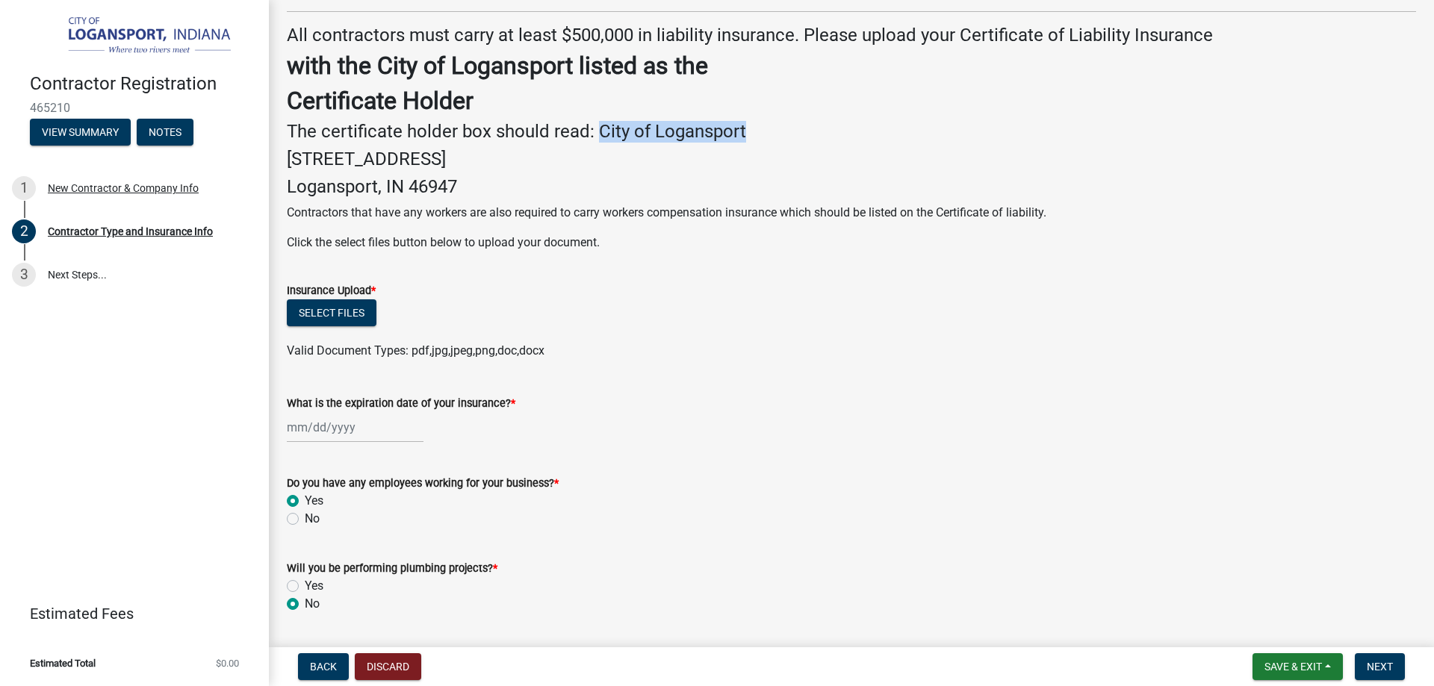
drag, startPoint x: 871, startPoint y: 258, endPoint x: 680, endPoint y: 262, distance: 191.2
click at [680, 143] on h4 "The certificate holder box should read: City of Logansport" at bounding box center [851, 132] width 1129 height 22
copy h4 "City of Logansport"
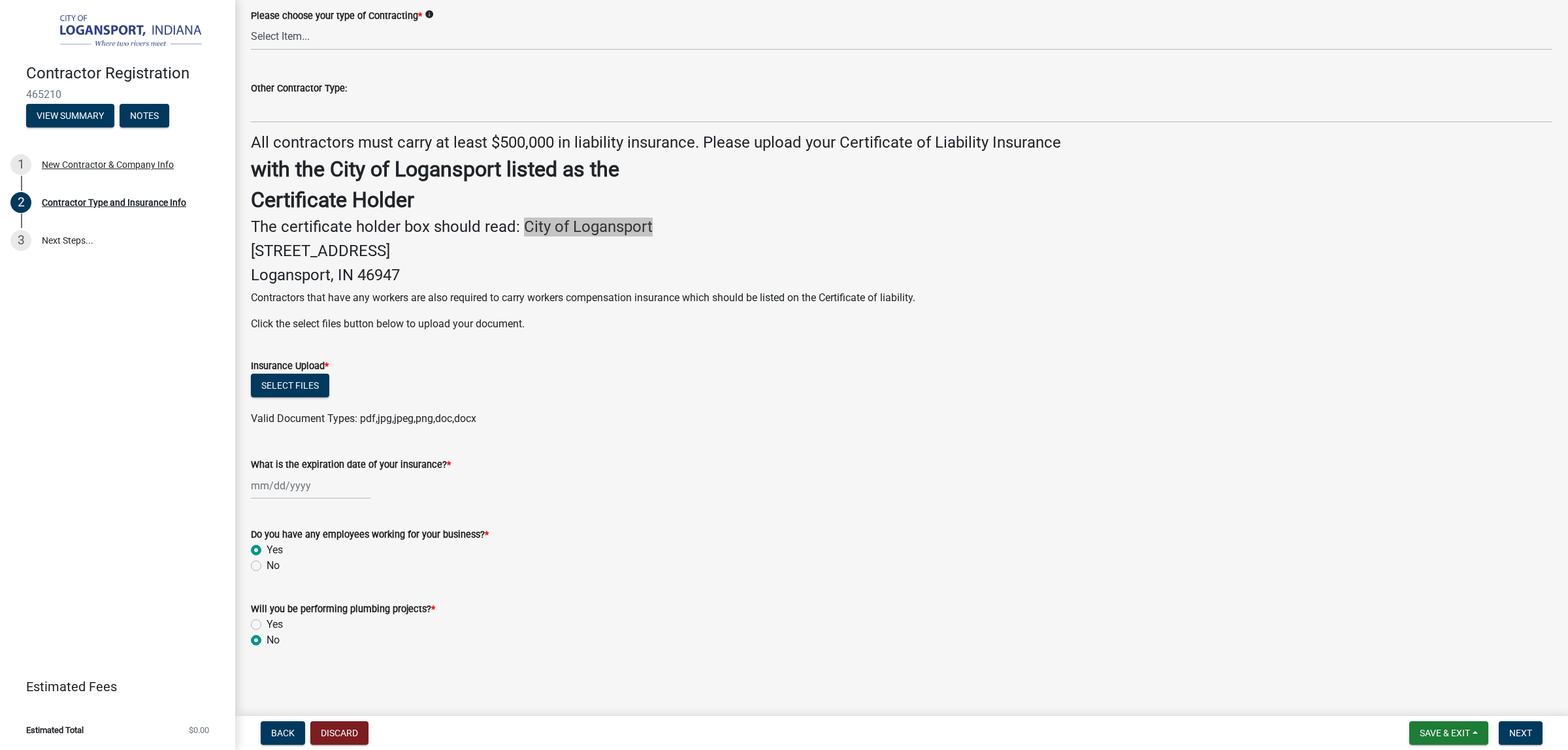
scroll to position [99, 0]
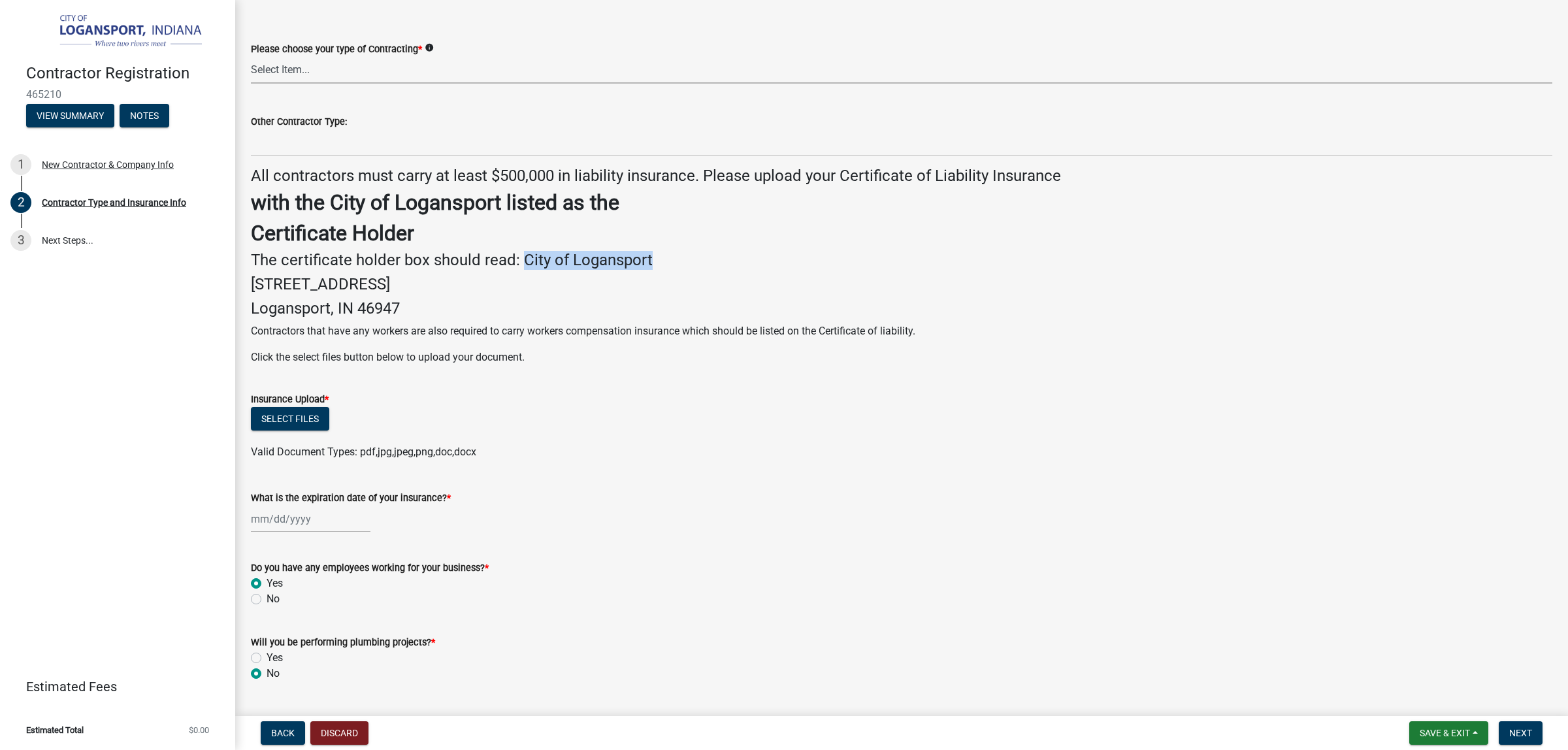
click at [308, 84] on select "Select Item... Plumber General HVAC Roofer Tree Service Demo Other" at bounding box center [901, 70] width 1301 height 27
click at [255, 84] on select "Select Item... Plumber General HVAC Roofer Tree Service Demo Other" at bounding box center [901, 70] width 1301 height 27
select select "685c3b33-4b2e-4886-8206-8c4246ca30b6"
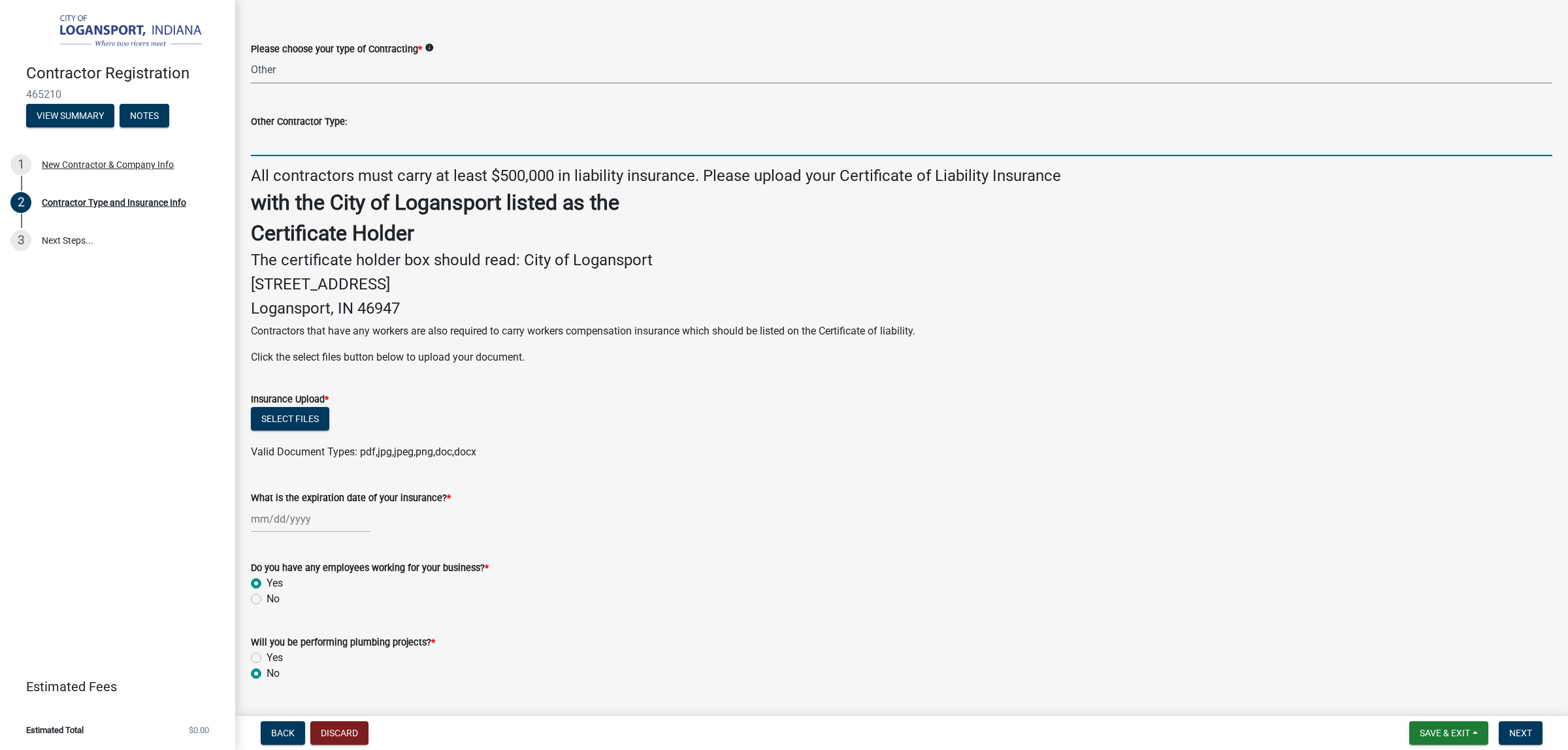
click at [305, 156] on input "Other Contractor Type:" at bounding box center [901, 143] width 1301 height 27
drag, startPoint x: 349, startPoint y: 205, endPoint x: 251, endPoint y: 203, distance: 98.0
click at [243, 200] on div "Contractor Type and Insurance Info share Share Additional Info and Insurance Pl…" at bounding box center [901, 311] width 1333 height 788
type input "Sign Erector"
click at [362, 156] on input "Sign Erector" at bounding box center [901, 143] width 1301 height 27
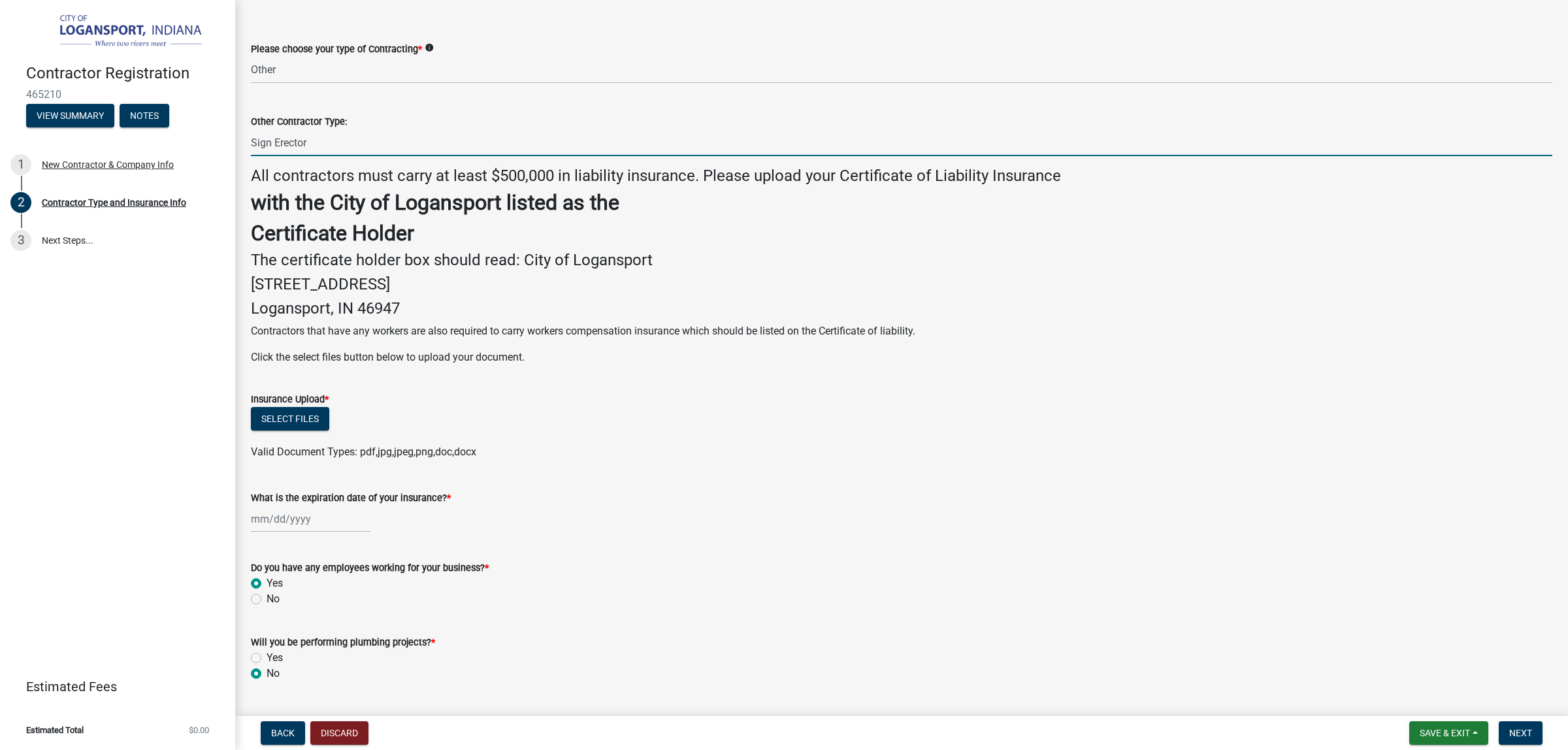
click at [1244, 295] on div "All contractors must carry at least $500,000 in liability insurance. Please upl…" at bounding box center [901, 265] width 1301 height 199
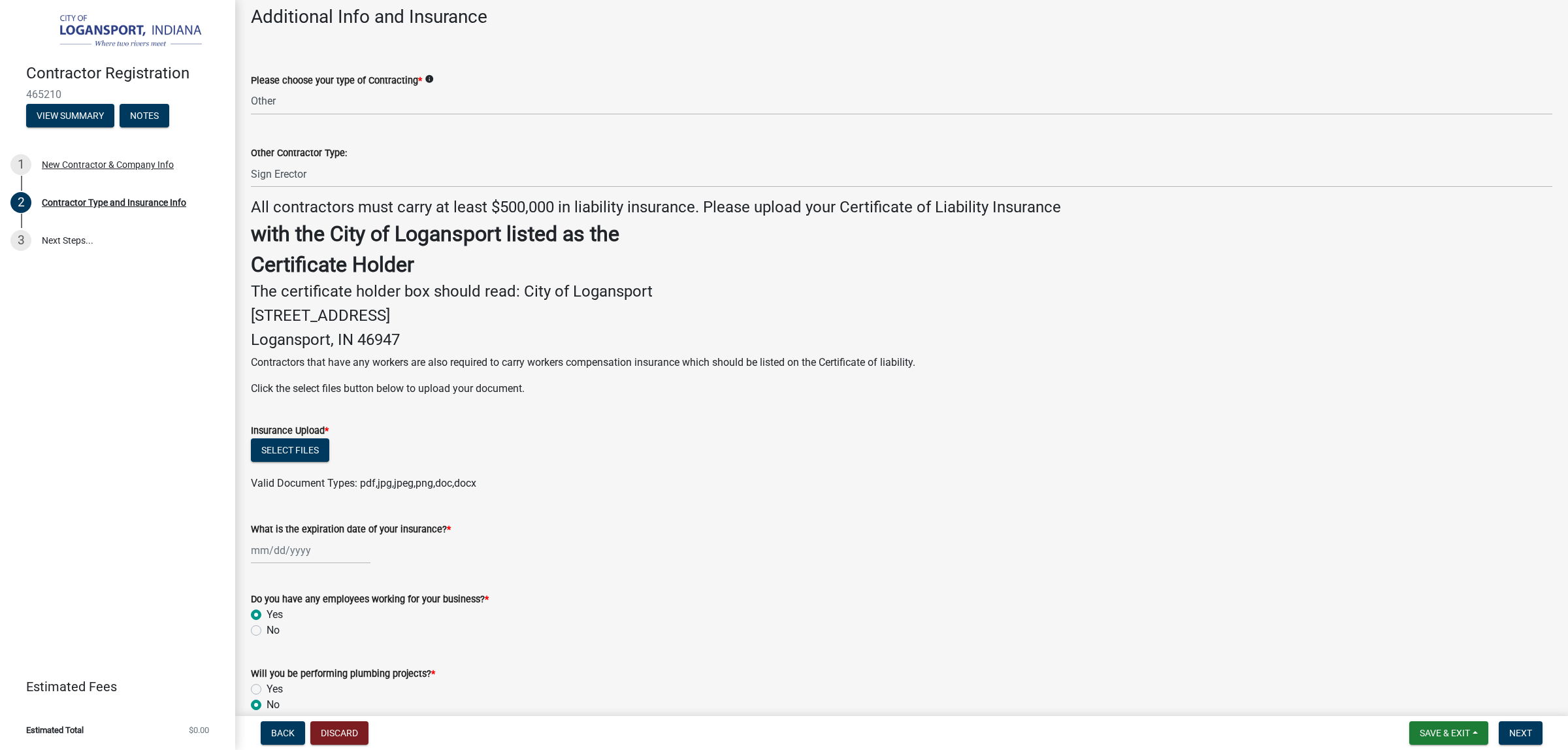
scroll to position [17, 0]
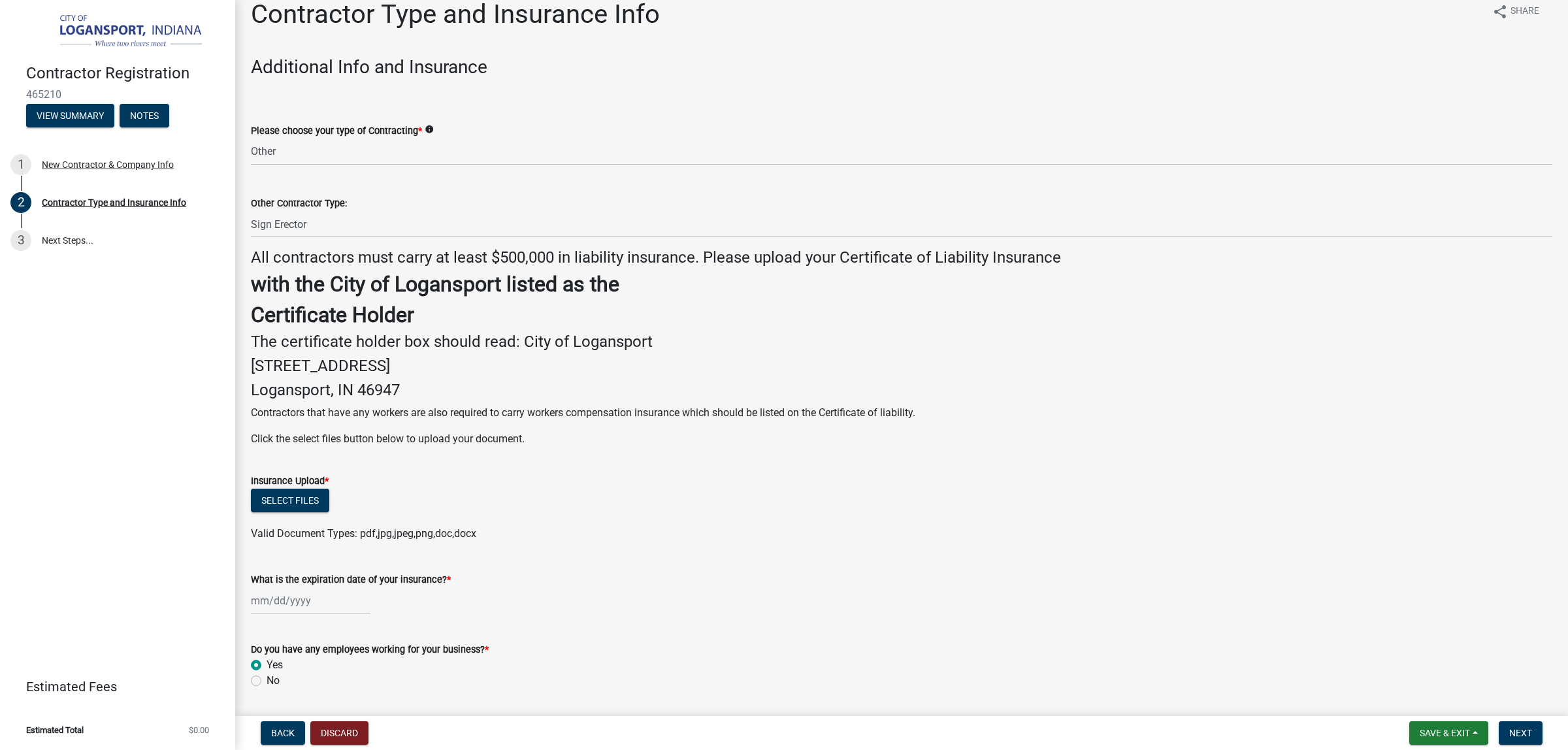
click at [714, 447] on p "Click the select files button below to upload your document." at bounding box center [901, 439] width 1301 height 16
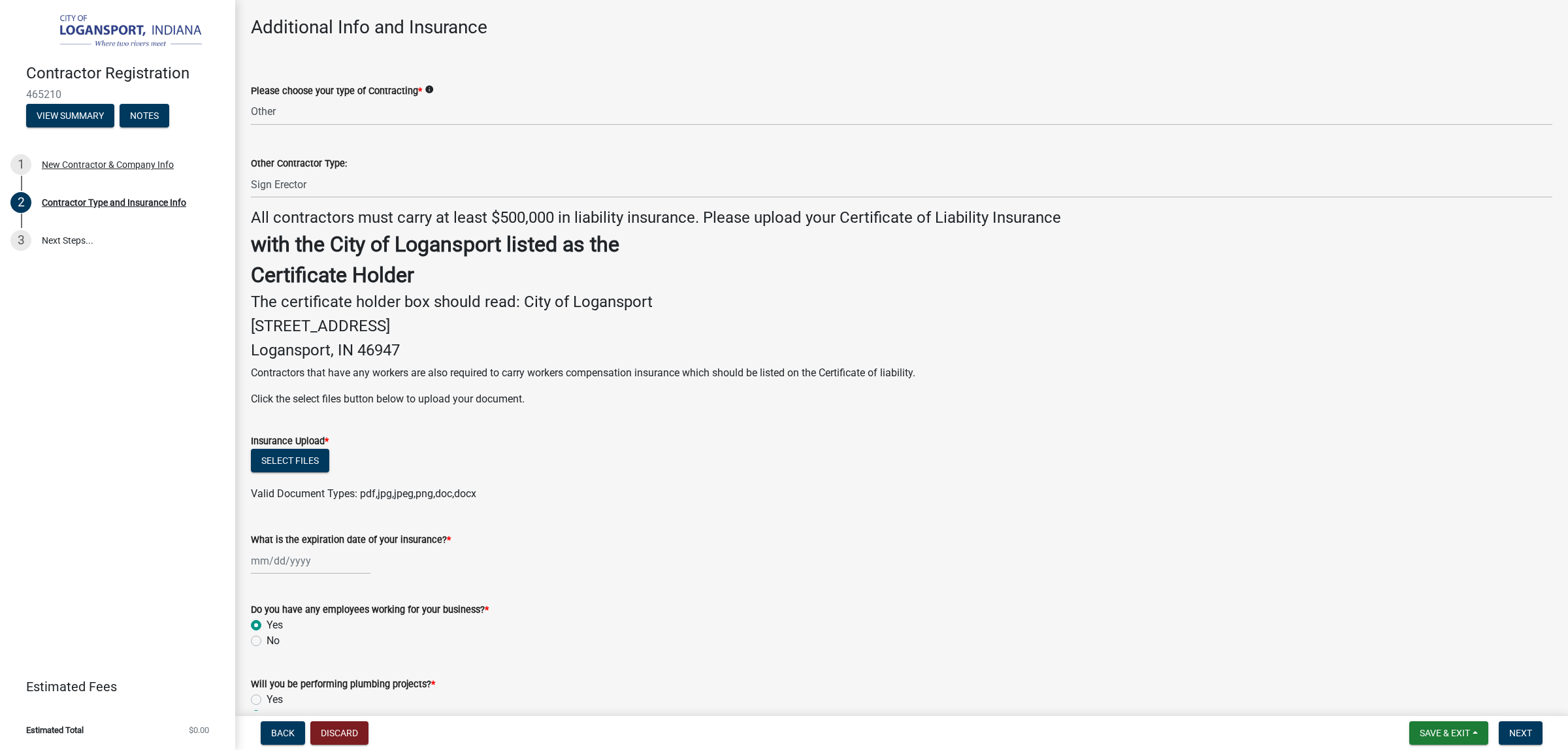
scroll to position [81, 0]
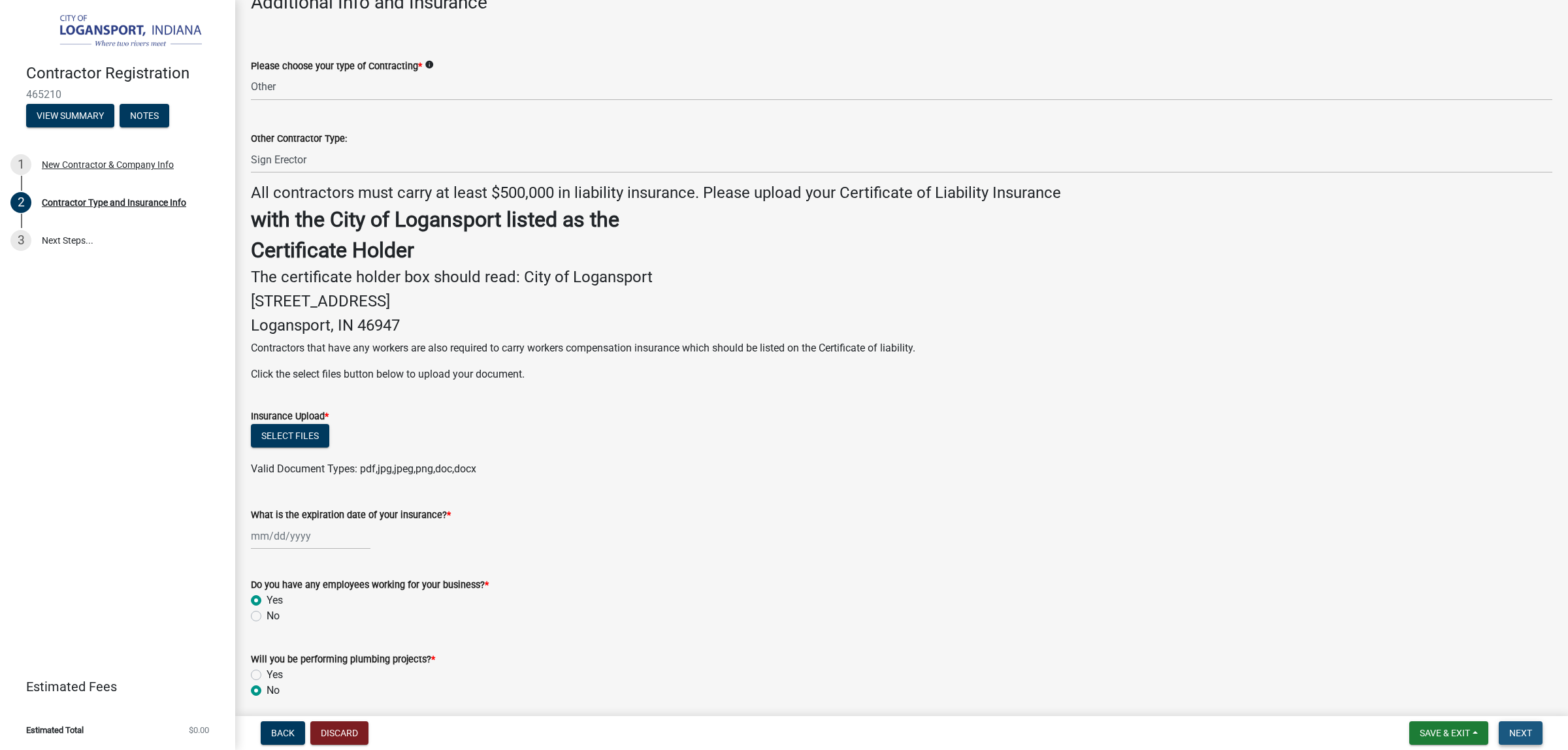
click at [1244, 599] on button "Next" at bounding box center [1521, 732] width 44 height 24
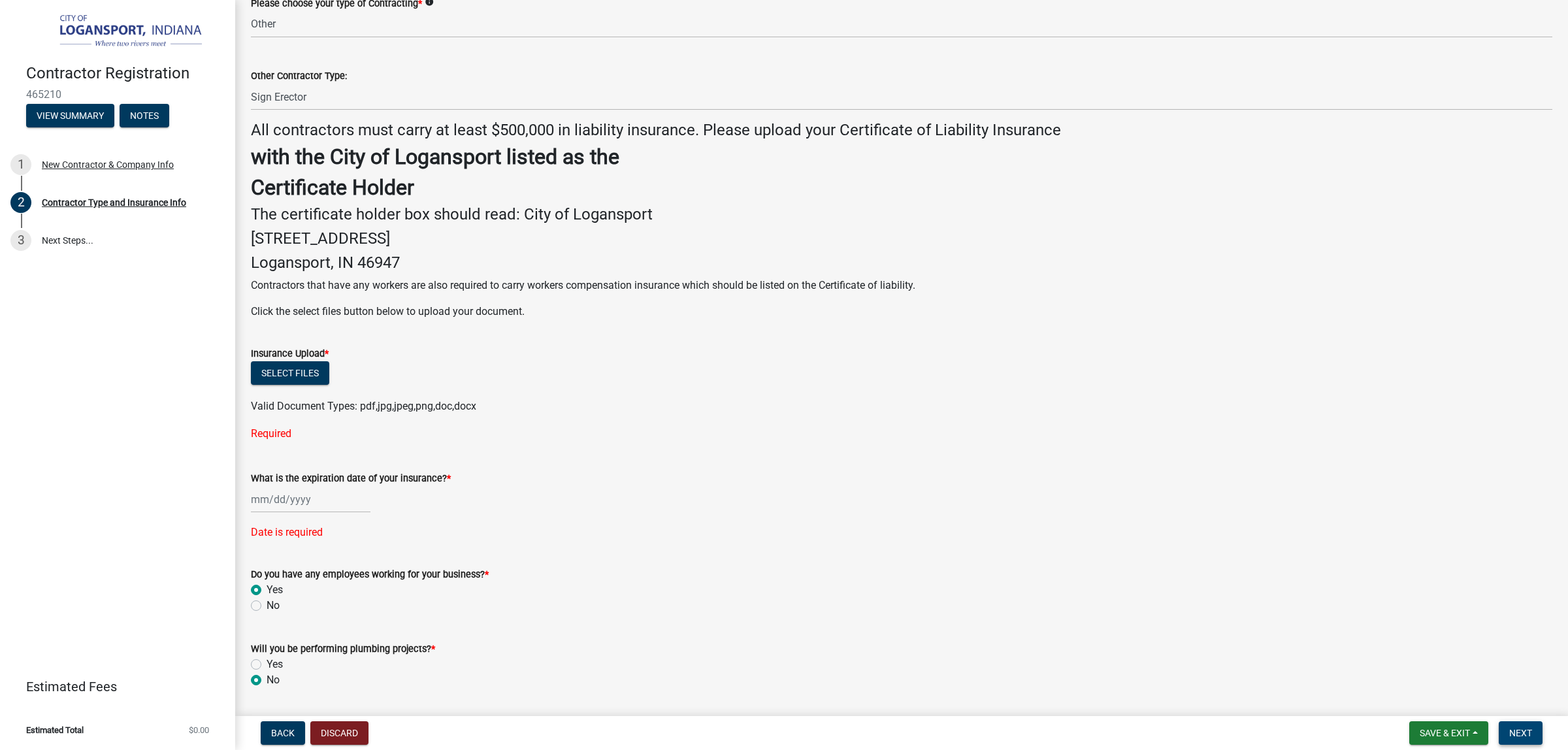
scroll to position [396, 0]
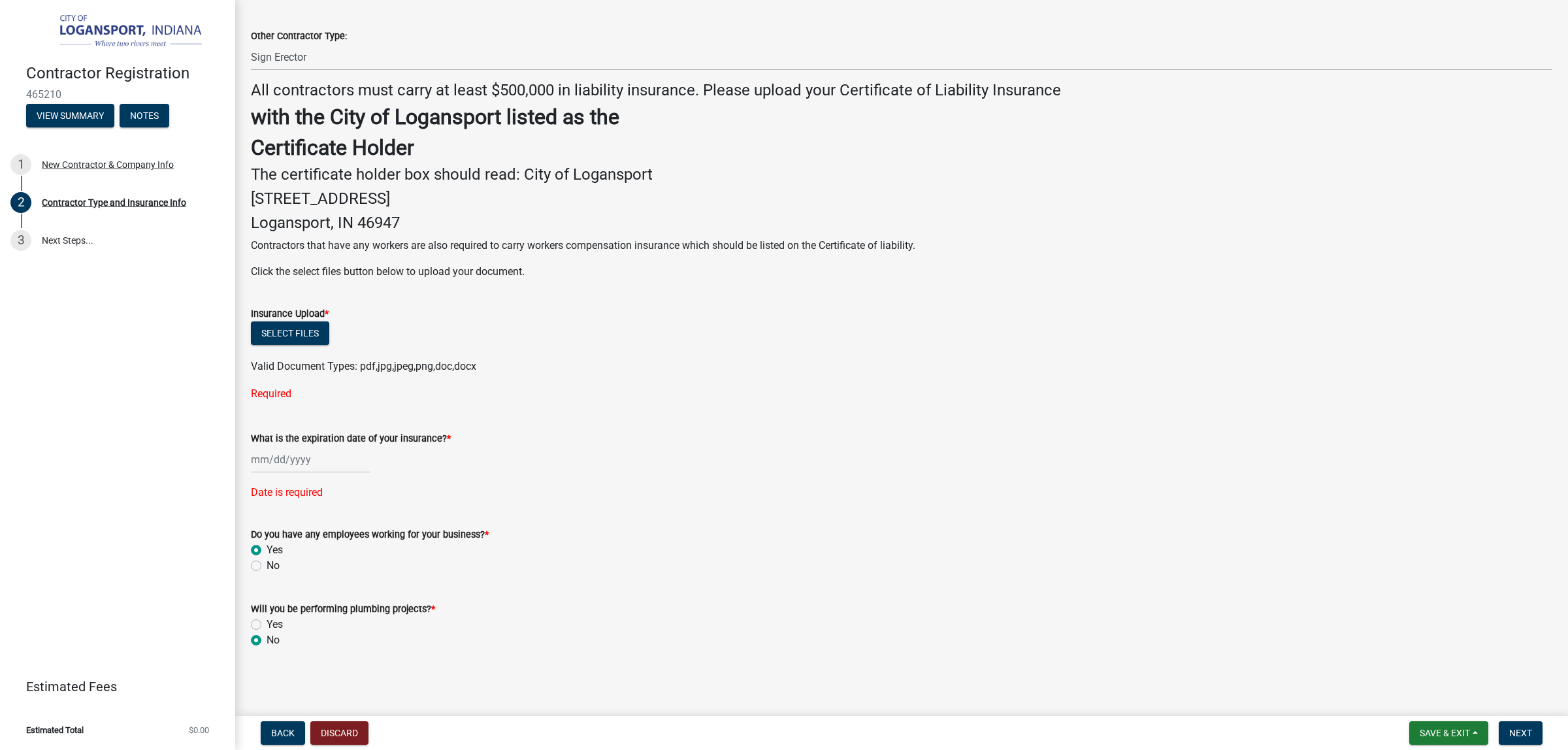
click at [829, 599] on div "Contractor Type and Insurance Info share Share Additional Info and Insurance Pl…" at bounding box center [902, 251] width 1321 height 840
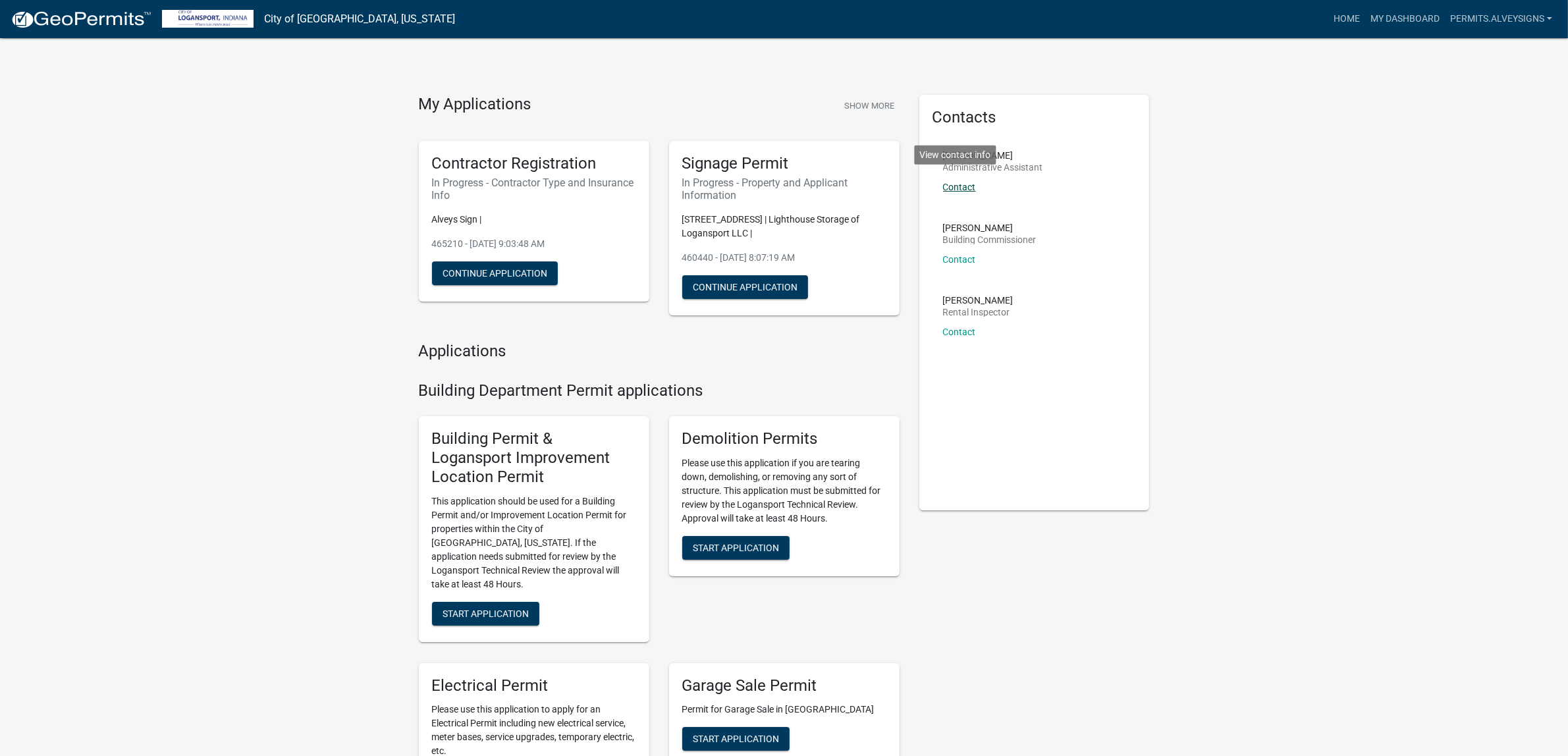
click at [968, 192] on link "Contact" at bounding box center [959, 187] width 33 height 11
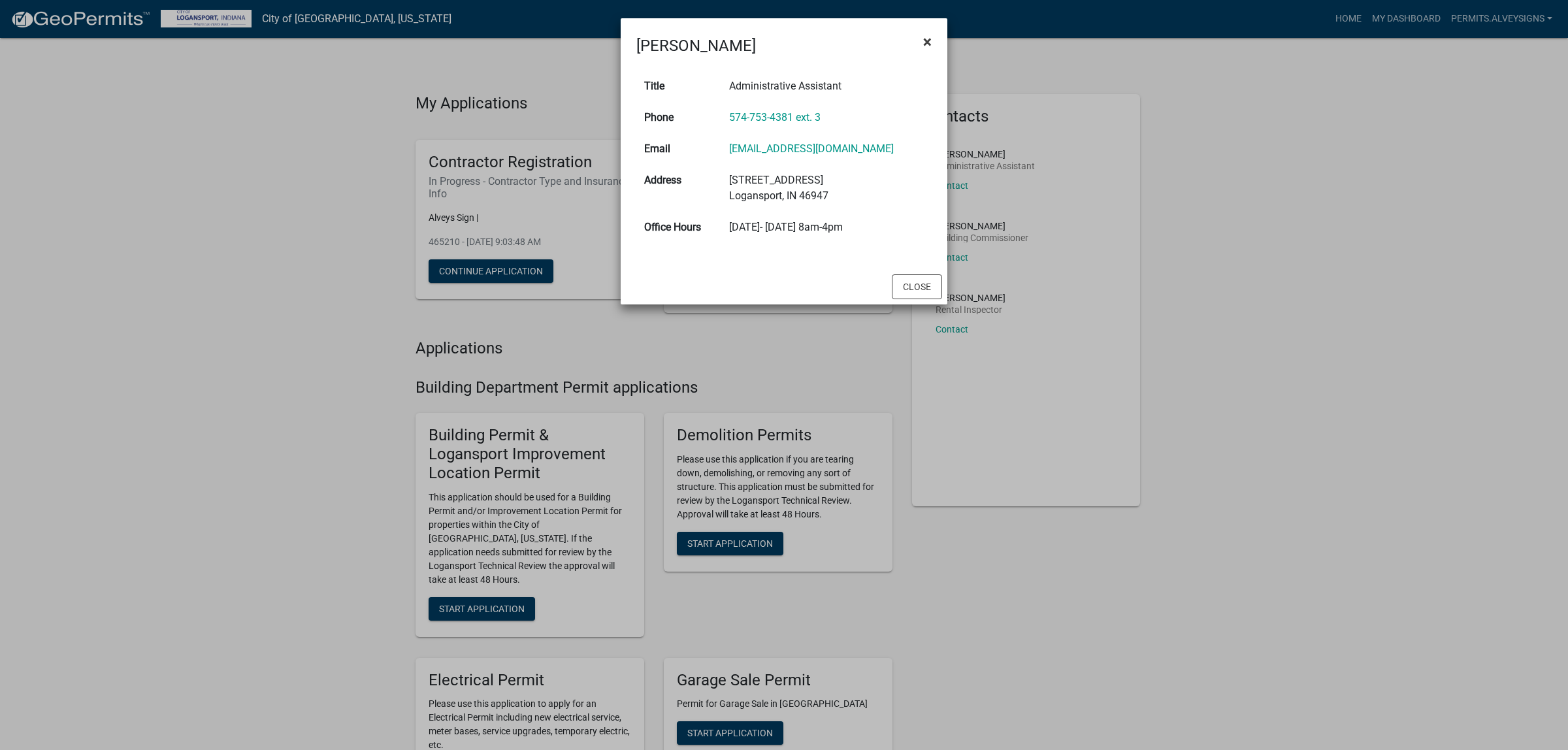
click at [923, 47] on span "×" at bounding box center [928, 41] width 9 height 18
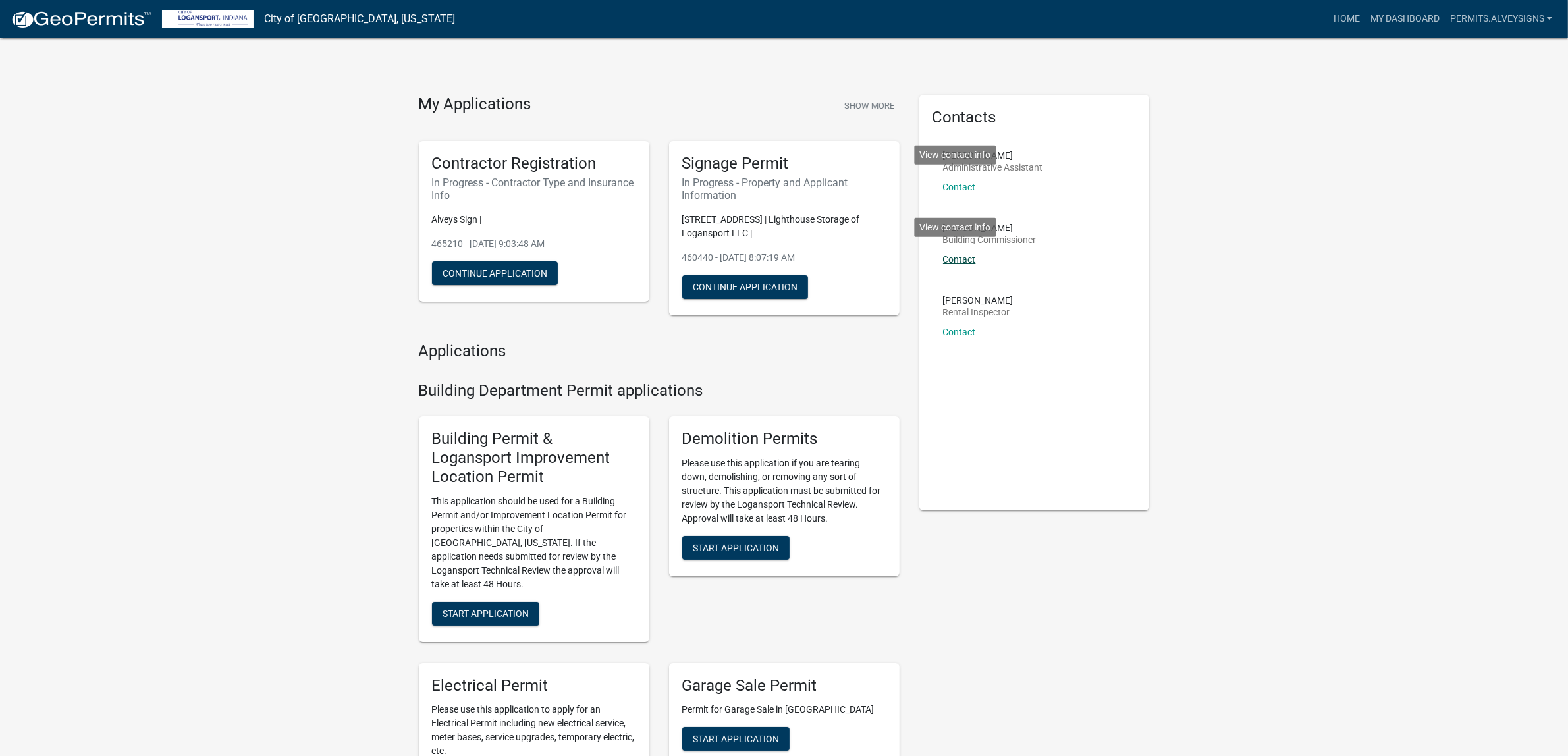
click at [976, 265] on link "Contact" at bounding box center [959, 259] width 33 height 11
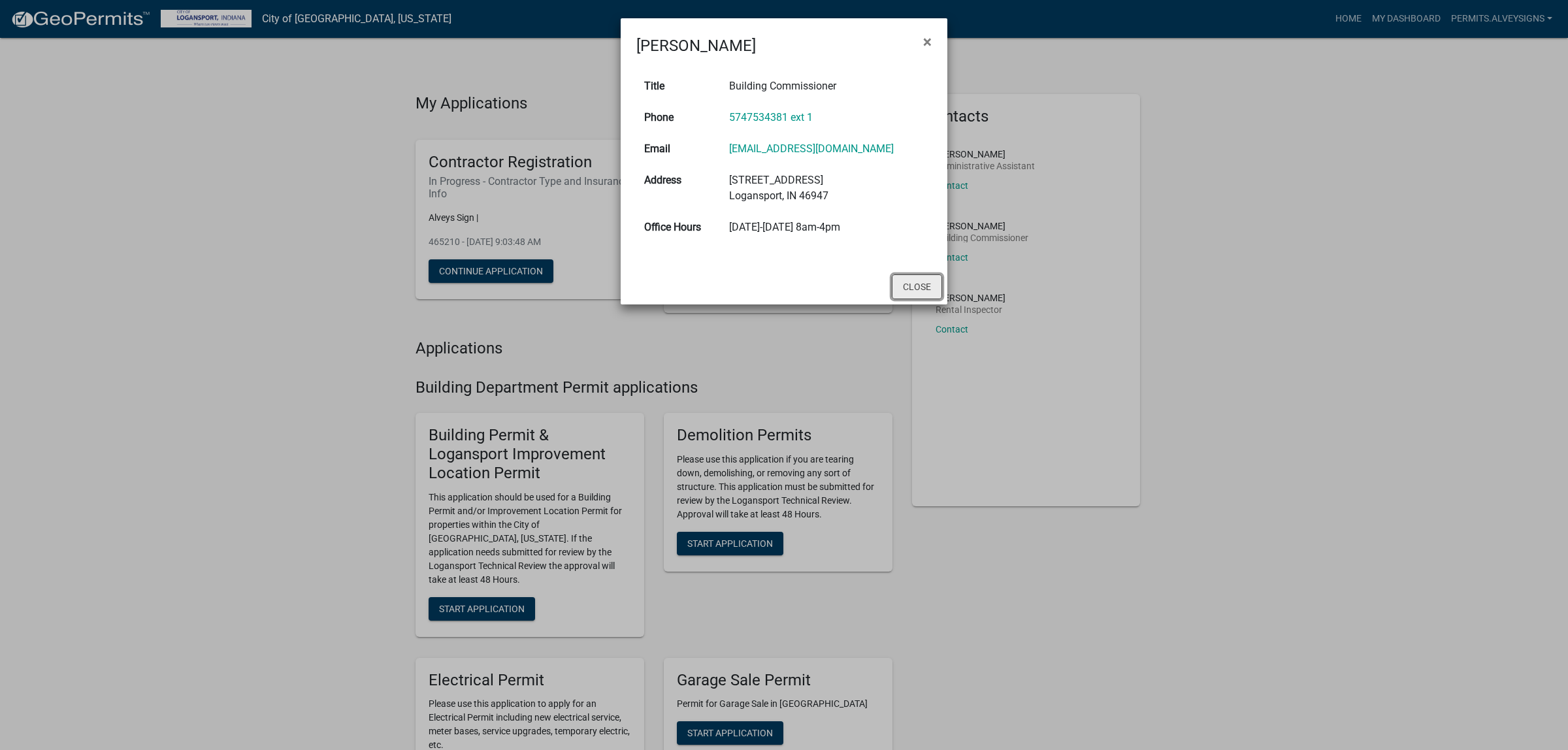
click at [906, 299] on button "Close" at bounding box center [916, 287] width 50 height 25
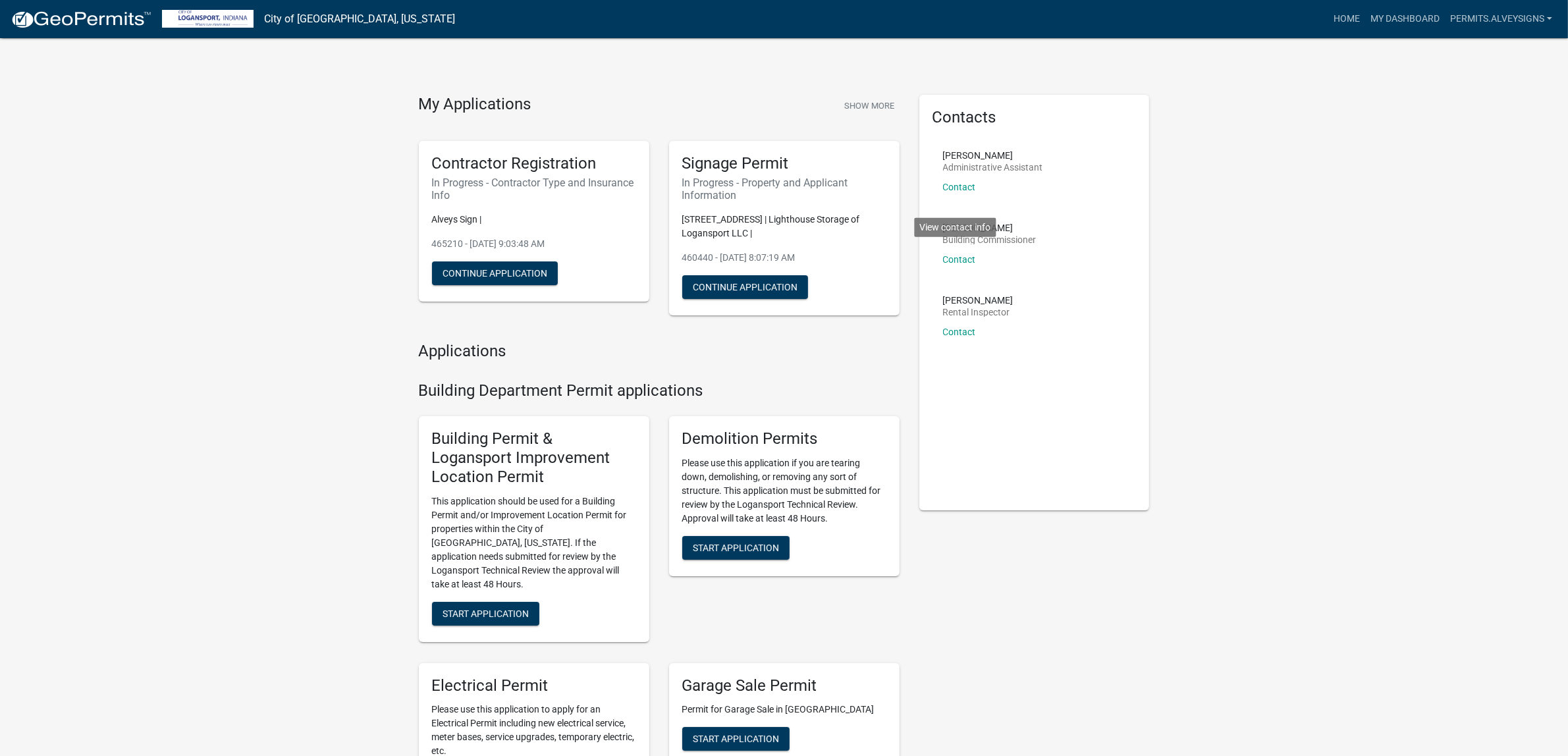
click at [1130, 285] on li "Rob Rennewanz Building Commissioner Contact View contact info" at bounding box center [1034, 249] width 204 height 72
click at [976, 265] on link "Contact" at bounding box center [959, 259] width 33 height 11
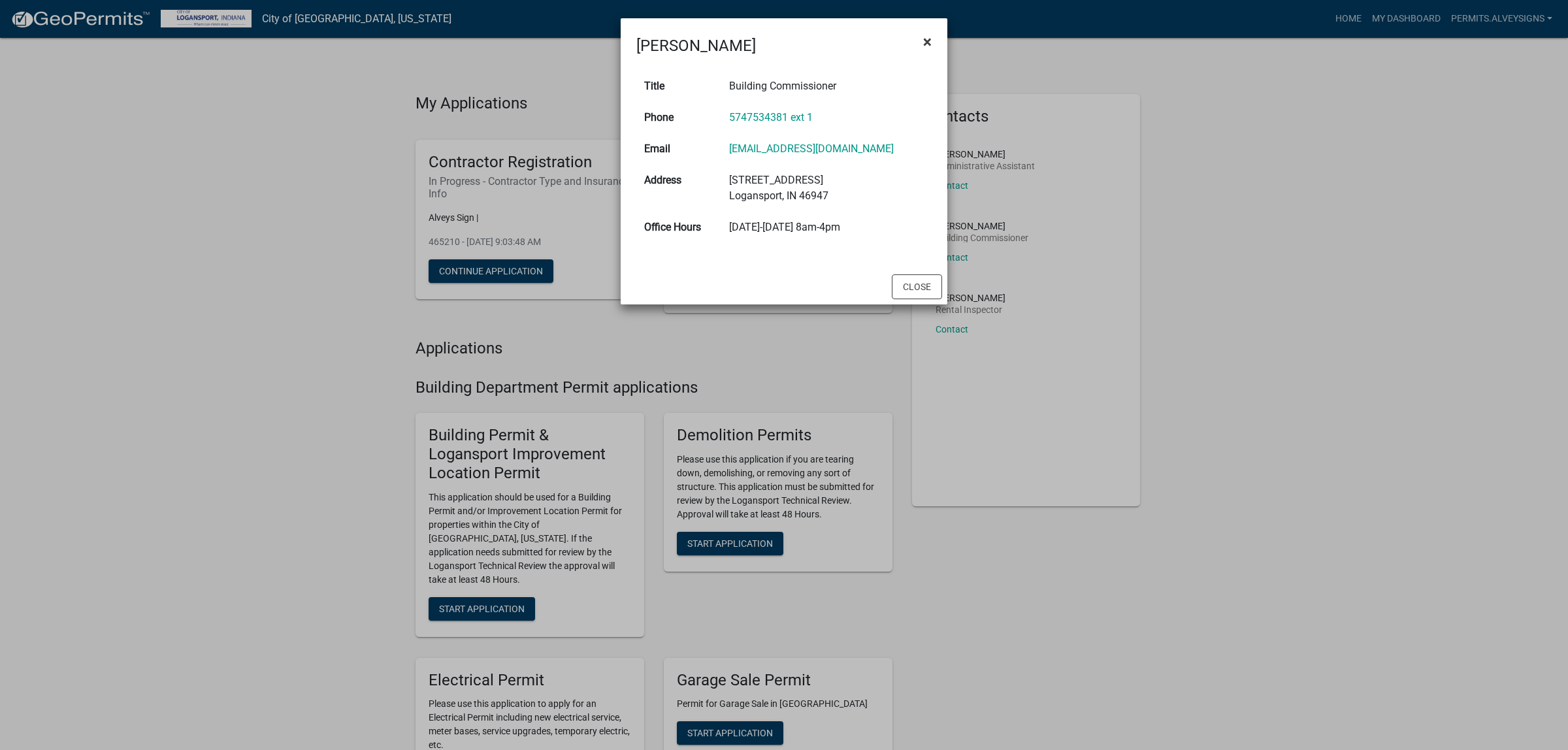
click at [941, 49] on button "×" at bounding box center [928, 42] width 30 height 37
